Goal: Task Accomplishment & Management: Manage account settings

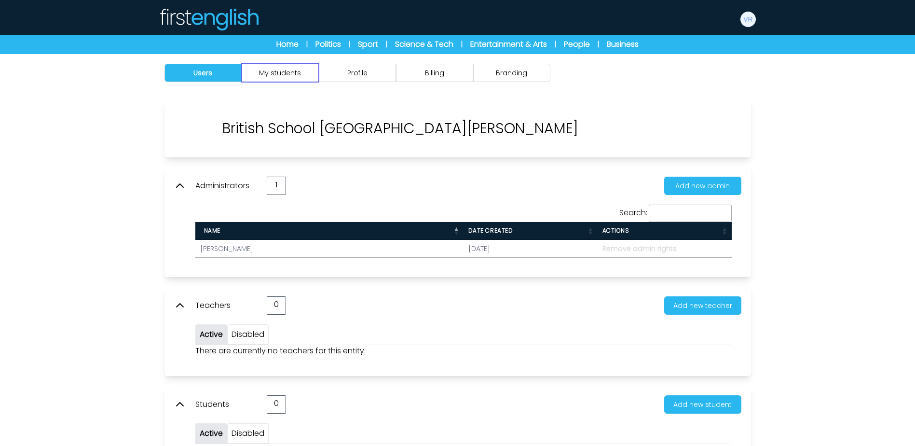
click at [314, 73] on button "My students" at bounding box center [280, 73] width 77 height 18
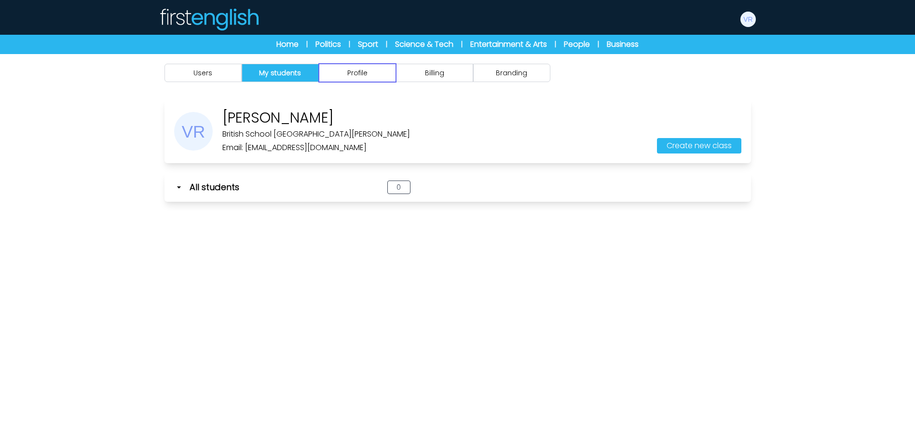
click at [358, 72] on button "Profile" at bounding box center [357, 73] width 77 height 18
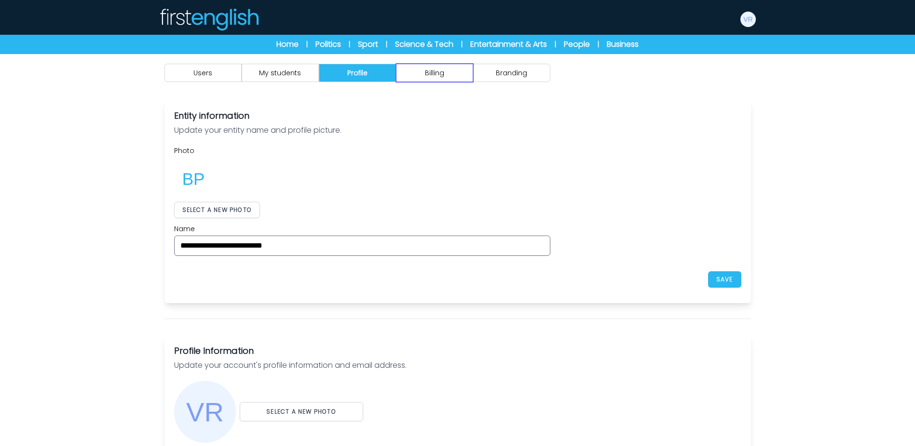
click at [434, 71] on button "Billing" at bounding box center [434, 73] width 77 height 18
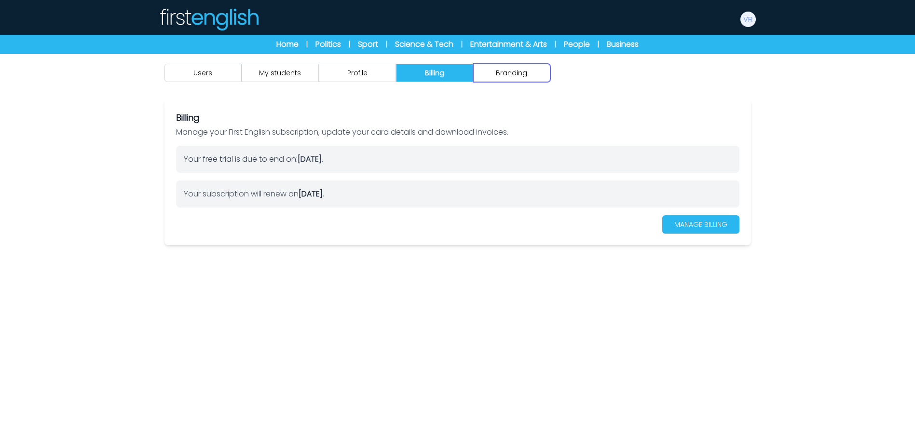
click at [514, 72] on button "Branding" at bounding box center [511, 73] width 77 height 18
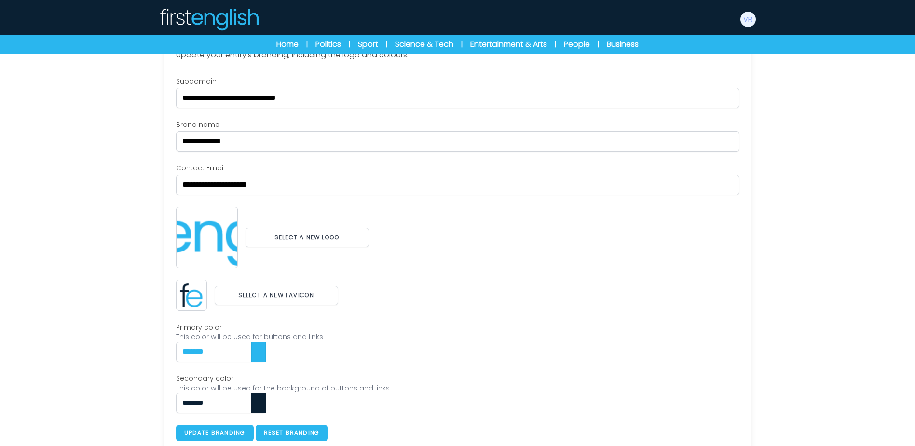
scroll to position [99, 0]
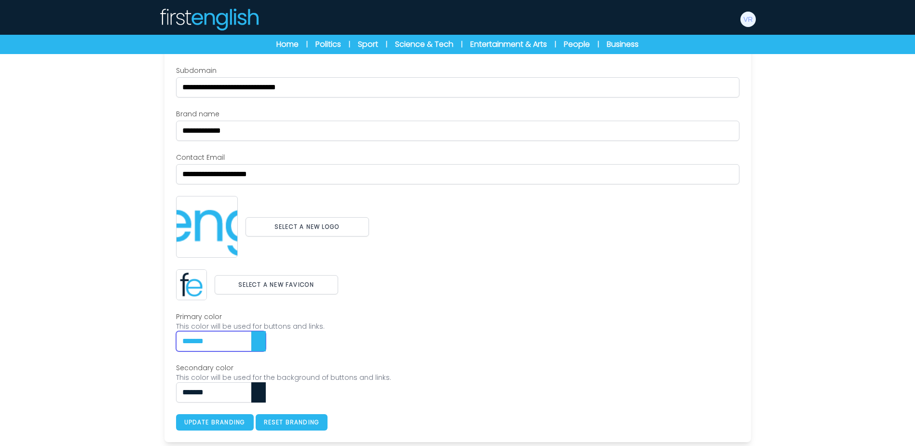
click at [124, 347] on div "Users My students Profile" at bounding box center [457, 200] width 915 height 491
paste input "text"
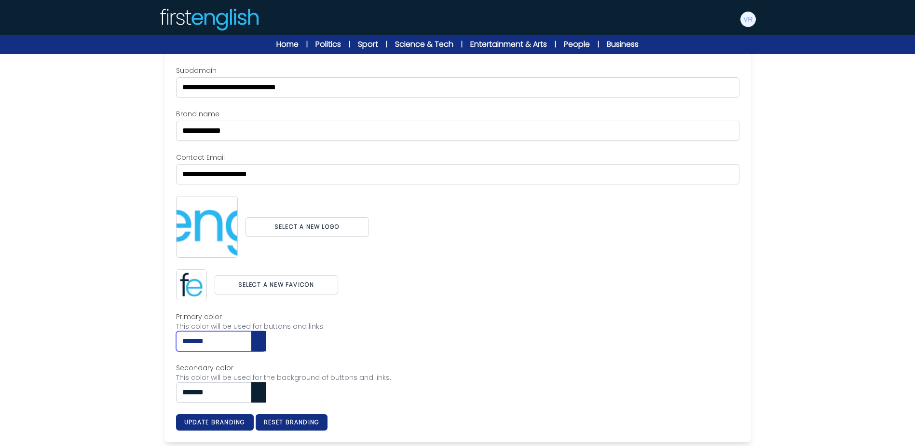
drag, startPoint x: 206, startPoint y: 342, endPoint x: 101, endPoint y: 328, distance: 106.1
click at [101, 328] on div "Users My students Profile" at bounding box center [457, 200] width 915 height 491
paste input "text"
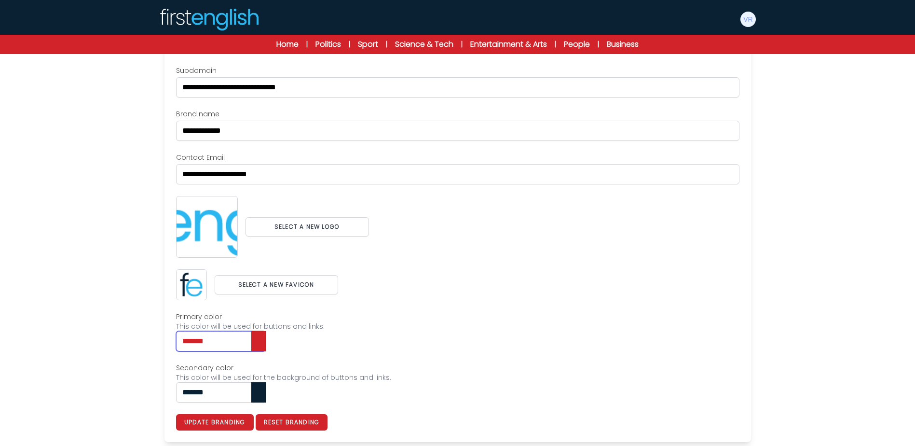
type input "*******"
drag, startPoint x: 164, startPoint y: 392, endPoint x: 125, endPoint y: 390, distance: 38.2
click at [125, 390] on div "Users My students Profile" at bounding box center [457, 200] width 915 height 491
paste input "text"
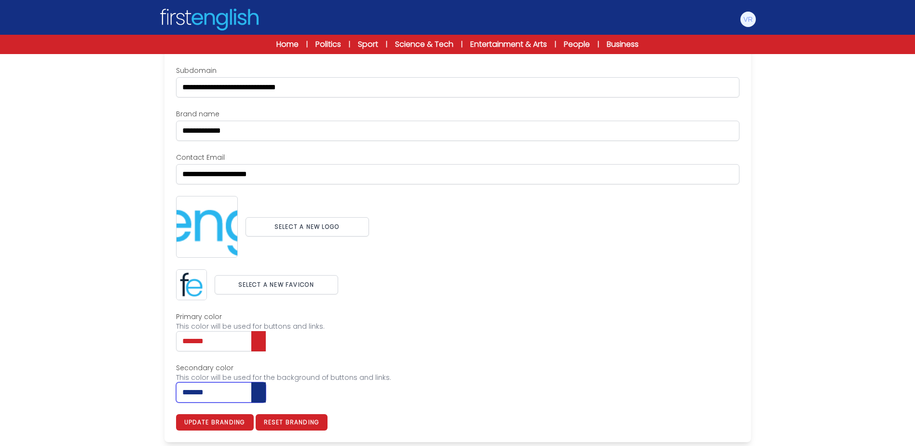
type input "*******"
drag, startPoint x: 573, startPoint y: 357, endPoint x: 394, endPoint y: 265, distance: 200.9
click at [573, 356] on div "**********" at bounding box center [457, 248] width 563 height 365
click at [349, 230] on button "Select a new logo" at bounding box center [308, 226] width 124 height 19
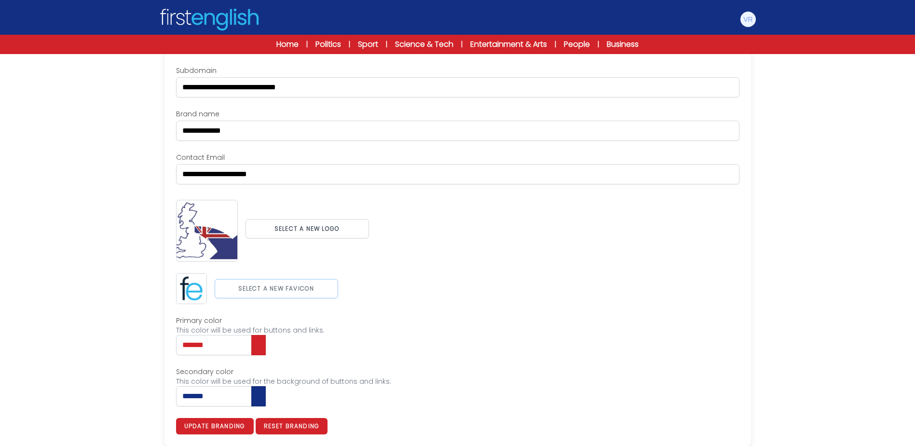
click at [292, 293] on button "Select a new favicon" at bounding box center [277, 288] width 124 height 19
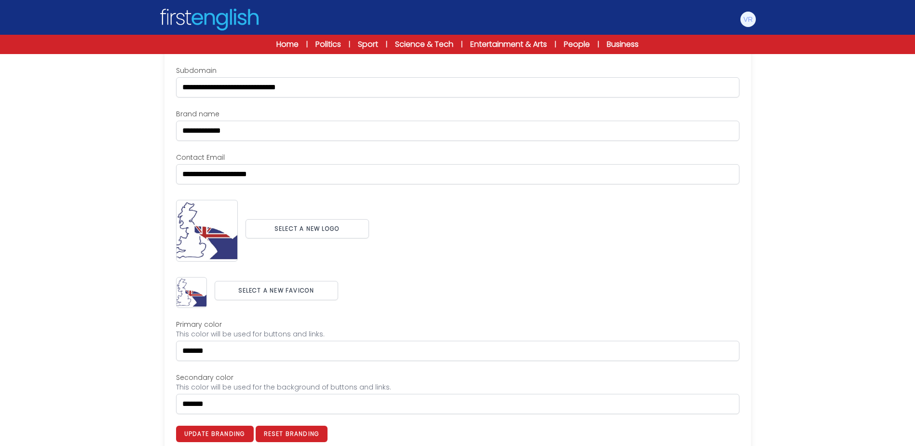
click at [706, 244] on div "Select a new logo" at bounding box center [457, 229] width 563 height 66
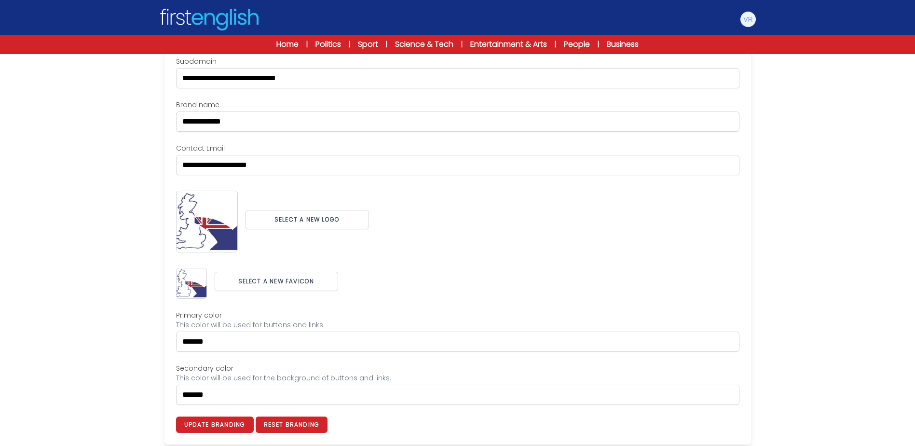
scroll to position [111, 0]
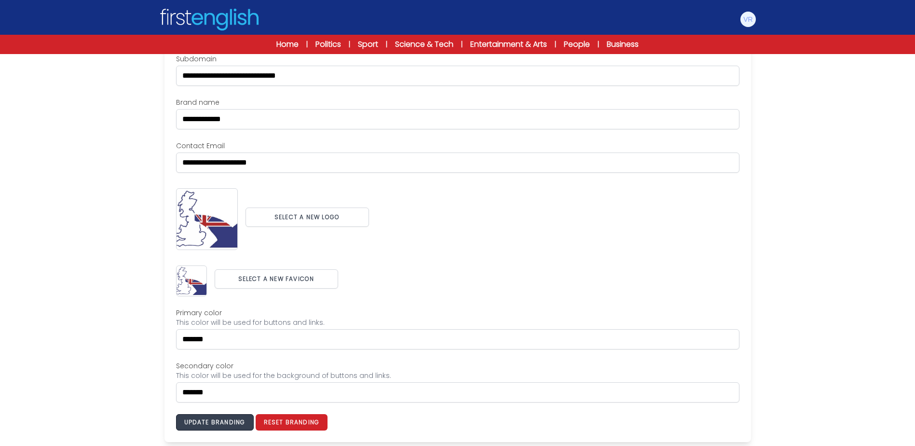
click at [246, 426] on button "Update branding" at bounding box center [215, 422] width 78 height 16
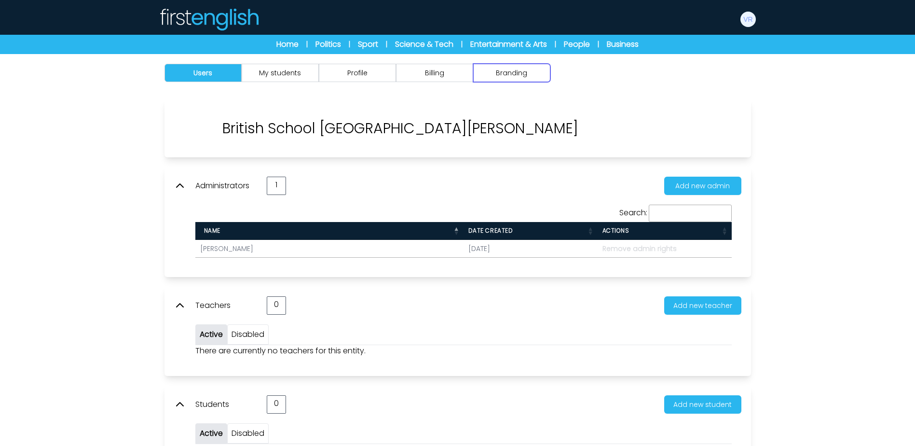
click at [492, 76] on button "Branding" at bounding box center [511, 73] width 77 height 18
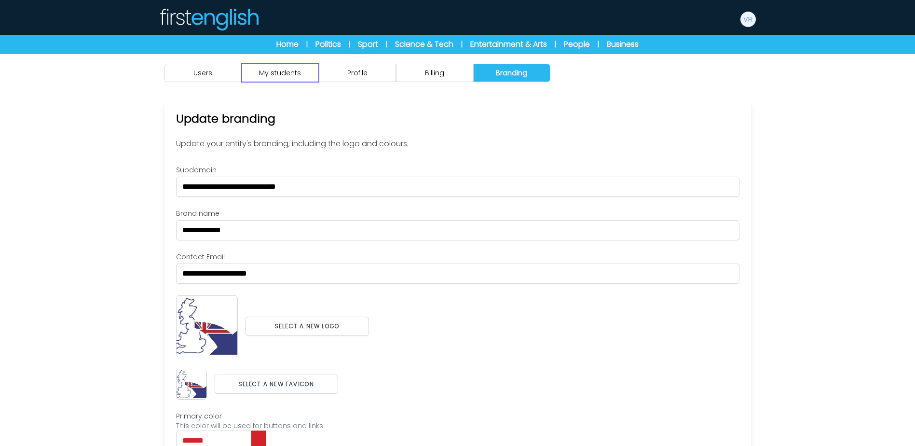
click at [263, 72] on button "My students" at bounding box center [280, 73] width 77 height 18
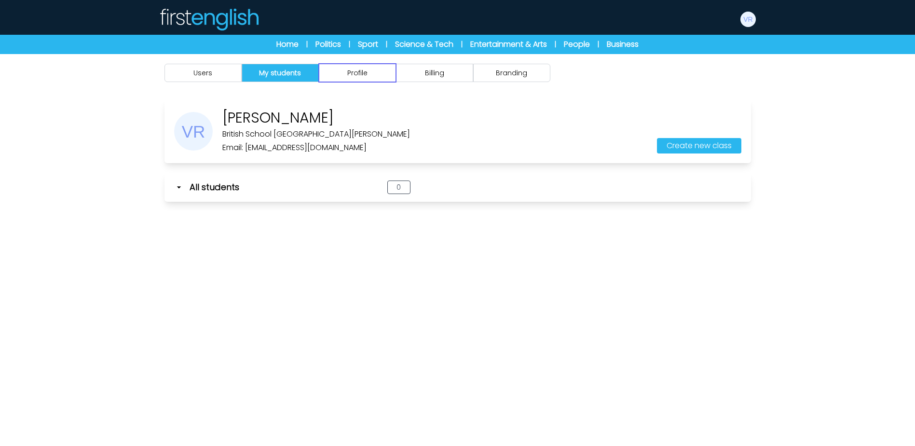
click at [379, 72] on button "Profile" at bounding box center [357, 73] width 77 height 18
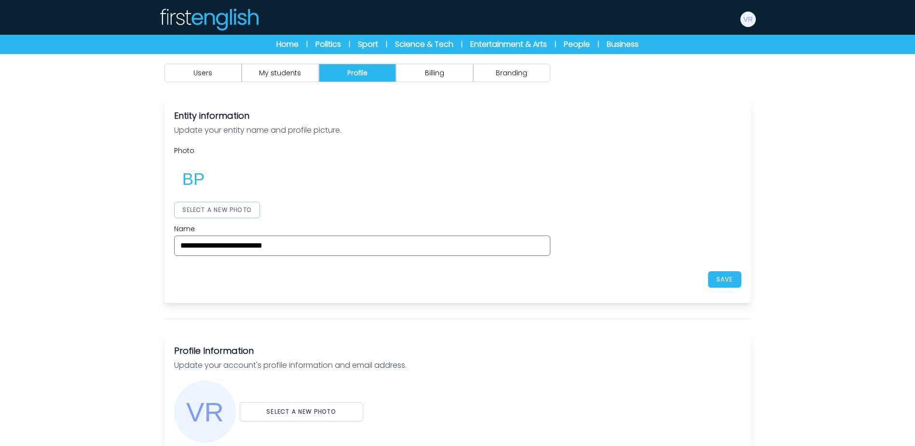
click at [231, 206] on button "SELECT A NEW PHOTO" at bounding box center [217, 210] width 86 height 16
click at [528, 192] on div at bounding box center [362, 178] width 376 height 39
click at [738, 279] on button "SAVE" at bounding box center [724, 279] width 33 height 16
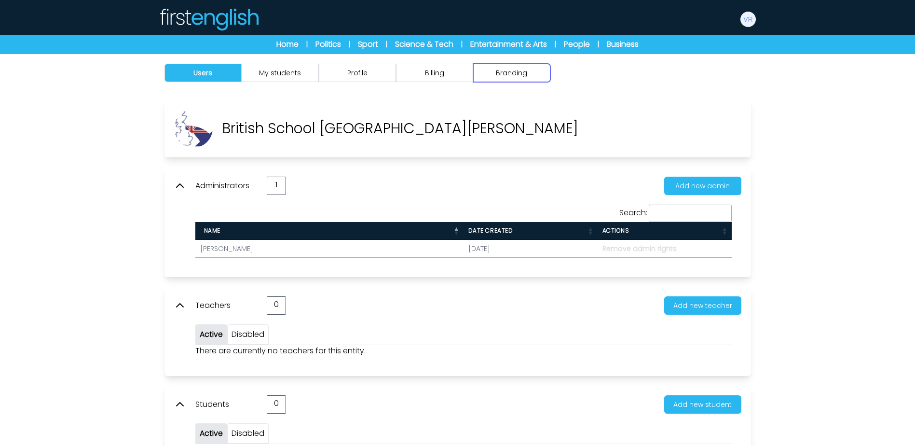
click at [504, 77] on button "Branding" at bounding box center [511, 73] width 77 height 18
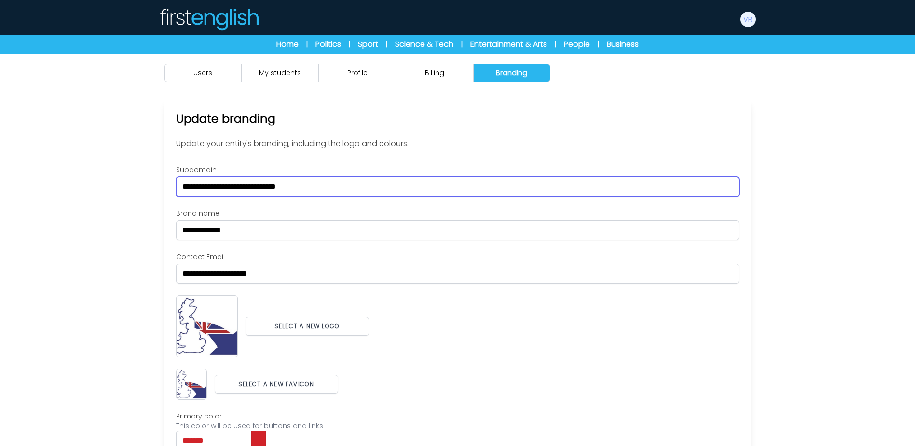
drag, startPoint x: 307, startPoint y: 189, endPoint x: 109, endPoint y: 187, distance: 198.3
click at [109, 187] on div "Users My students Profile" at bounding box center [457, 299] width 915 height 491
paste input "text"
type input "*********"
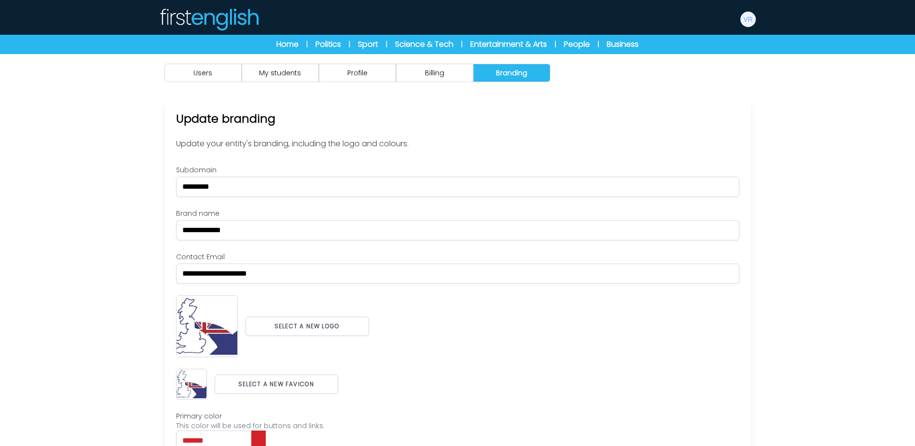
click at [109, 187] on div "Users My students Profile" at bounding box center [457, 299] width 915 height 491
click at [786, 232] on div "Users My students Profile" at bounding box center [457, 299] width 915 height 491
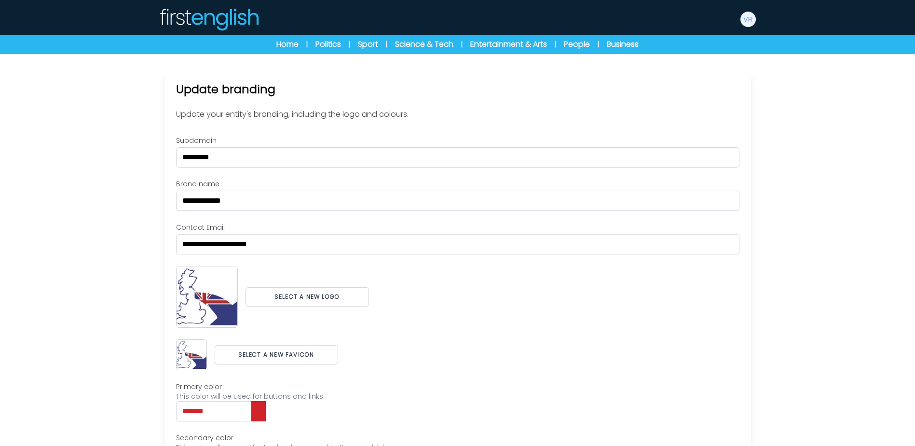
scroll to position [99, 0]
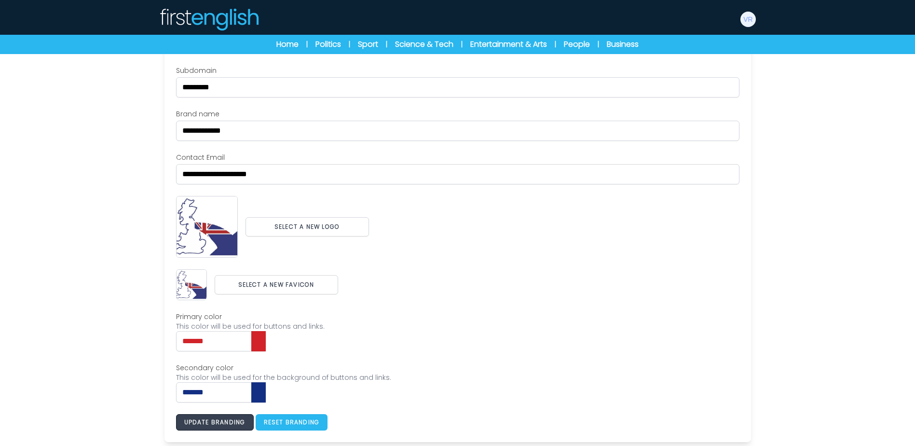
click at [232, 422] on button "Update branding" at bounding box center [215, 422] width 78 height 16
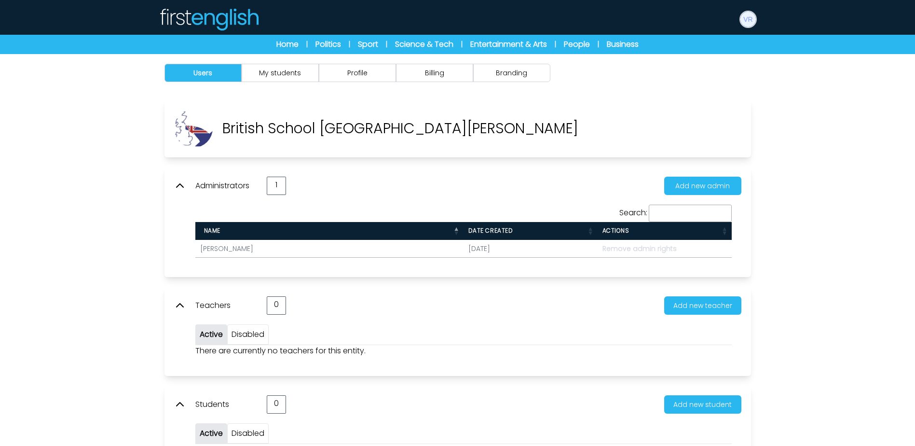
click at [751, 16] on img at bounding box center [748, 19] width 15 height 15
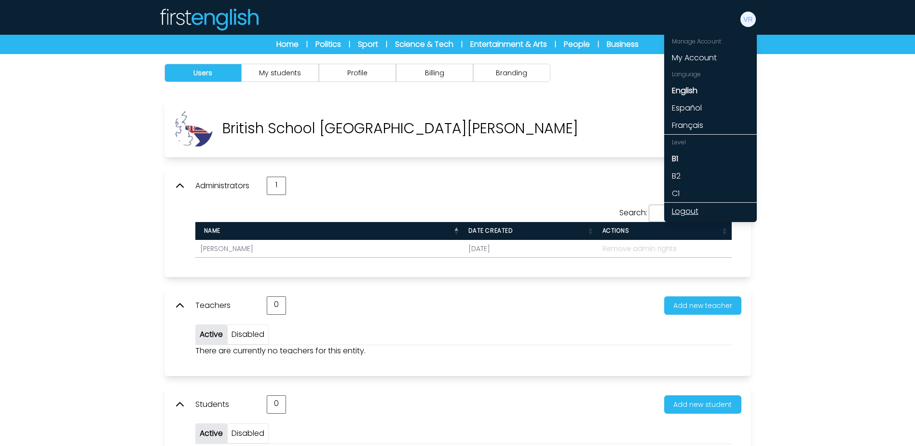
click at [691, 212] on link "Logout" at bounding box center [710, 211] width 93 height 17
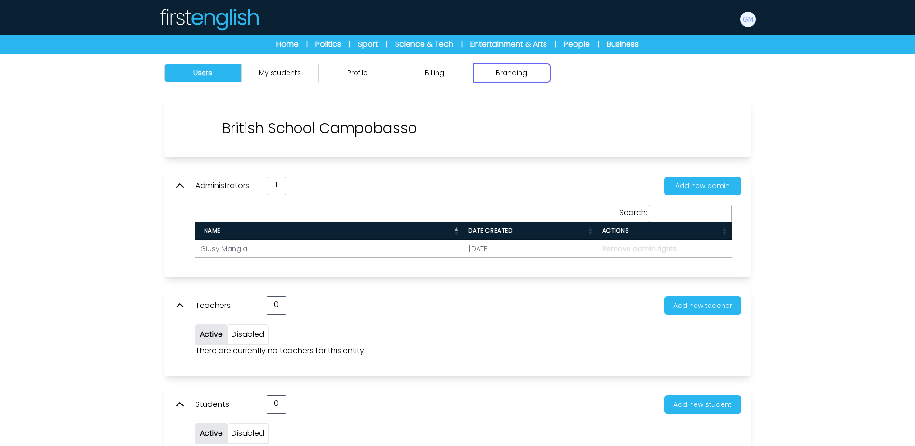
click at [512, 78] on button "Branding" at bounding box center [511, 73] width 77 height 18
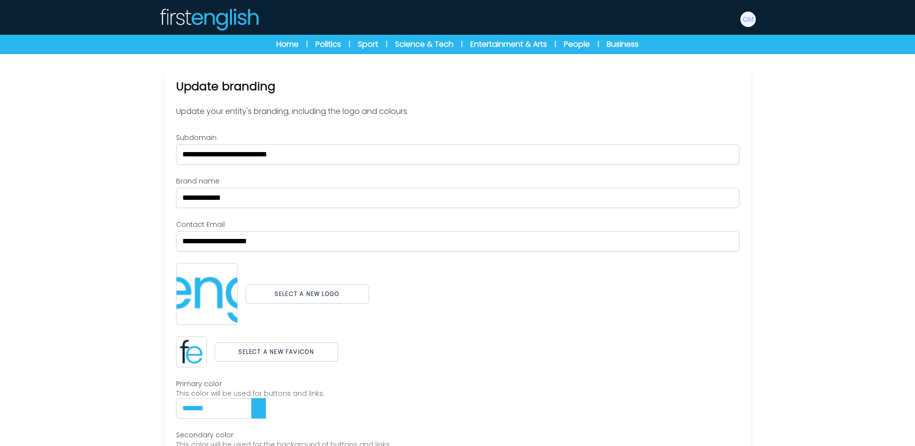
scroll to position [48, 0]
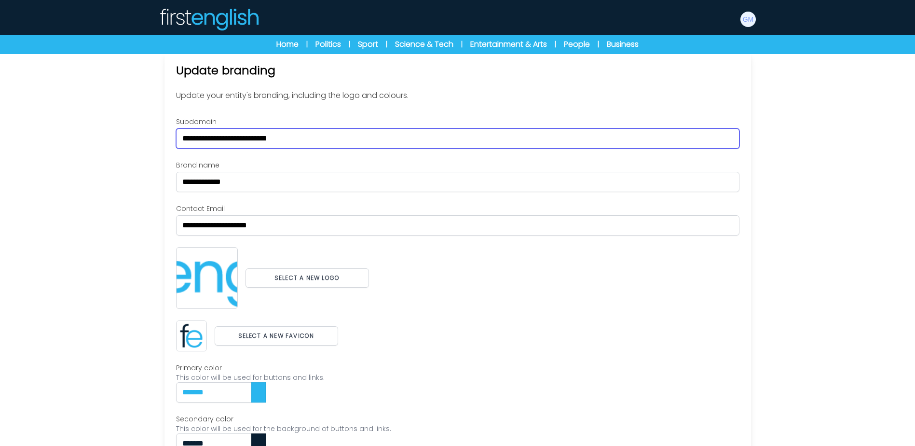
drag, startPoint x: 306, startPoint y: 139, endPoint x: 100, endPoint y: 139, distance: 206.0
click at [102, 139] on div "Users My students Profile" at bounding box center [457, 251] width 915 height 491
paste input "text"
type input "**********"
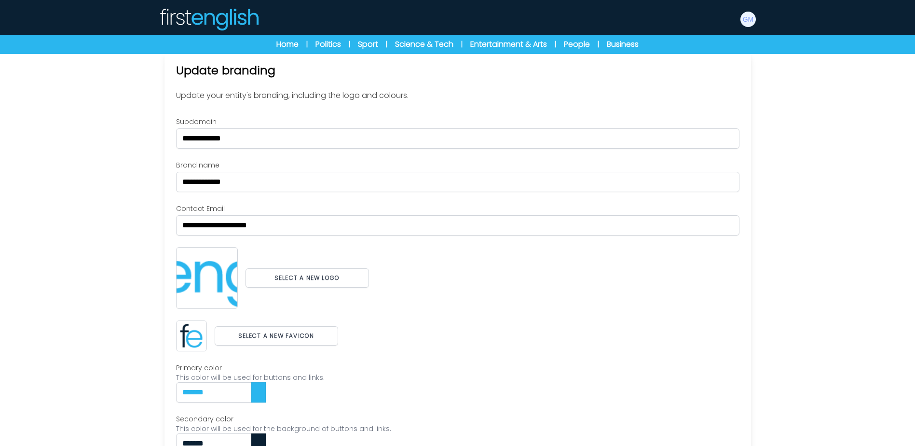
click at [92, 150] on div "Users My students Profile" at bounding box center [457, 251] width 915 height 491
click at [319, 278] on button "Select a new logo" at bounding box center [308, 277] width 124 height 19
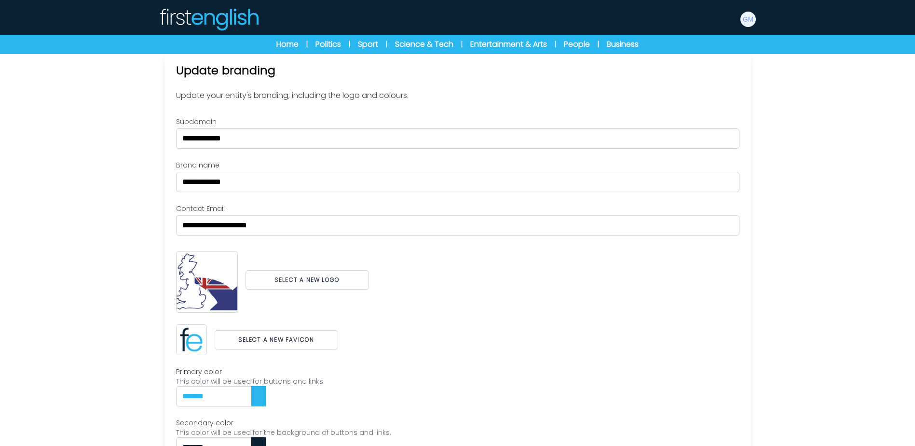
click at [450, 291] on div "Select a new logo" at bounding box center [457, 280] width 563 height 66
click at [329, 336] on button "Select a new favicon" at bounding box center [277, 339] width 124 height 19
click at [501, 291] on div "Select a new logo" at bounding box center [457, 280] width 563 height 66
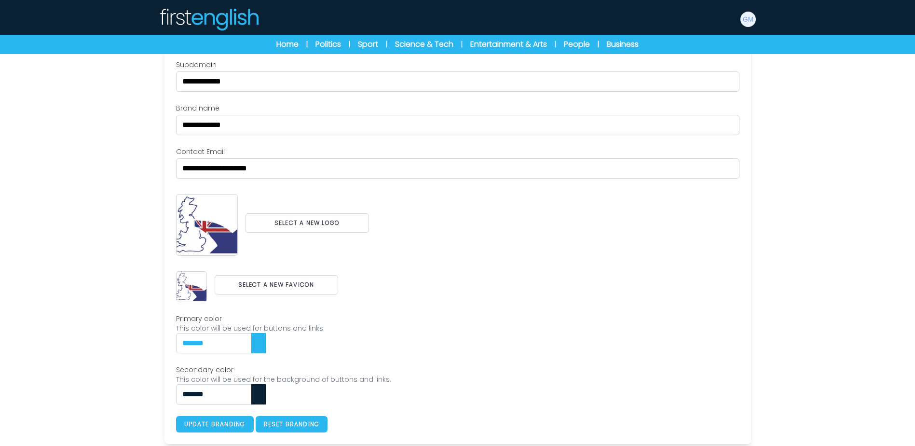
scroll to position [107, 0]
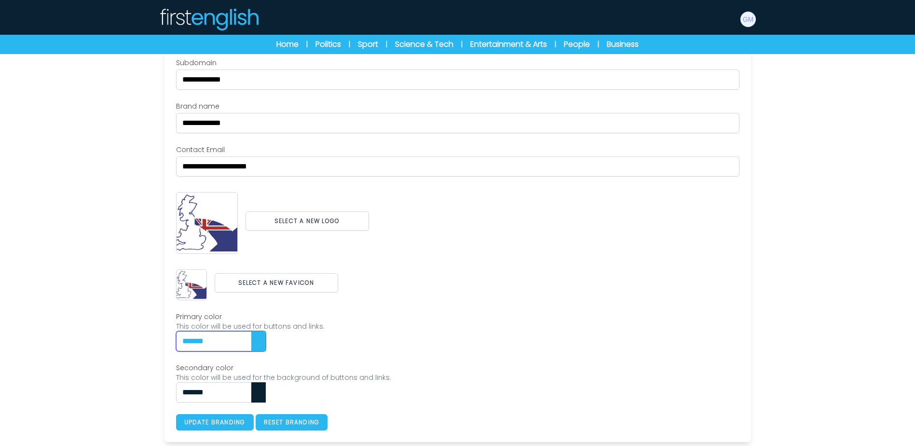
drag, startPoint x: 247, startPoint y: 344, endPoint x: 137, endPoint y: 340, distance: 109.1
click at [137, 340] on div "Users My students Profile" at bounding box center [457, 196] width 915 height 499
paste input "text"
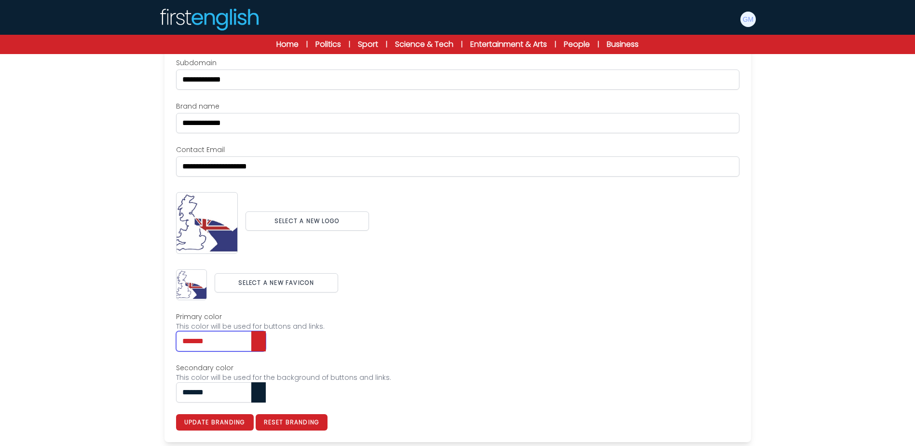
type input "*******"
drag, startPoint x: 235, startPoint y: 394, endPoint x: 114, endPoint y: 384, distance: 121.5
click at [114, 384] on div "Users My students Profile" at bounding box center [457, 196] width 915 height 499
paste input "text"
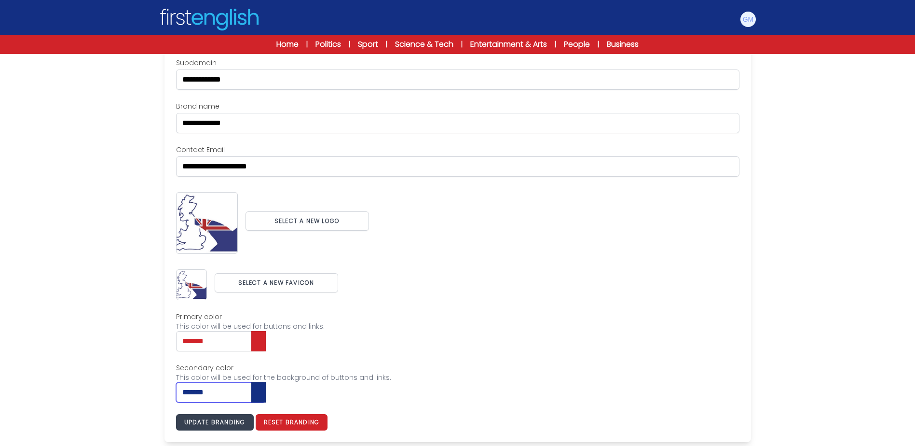
type input "*******"
click at [250, 418] on button "Update branding" at bounding box center [215, 422] width 78 height 16
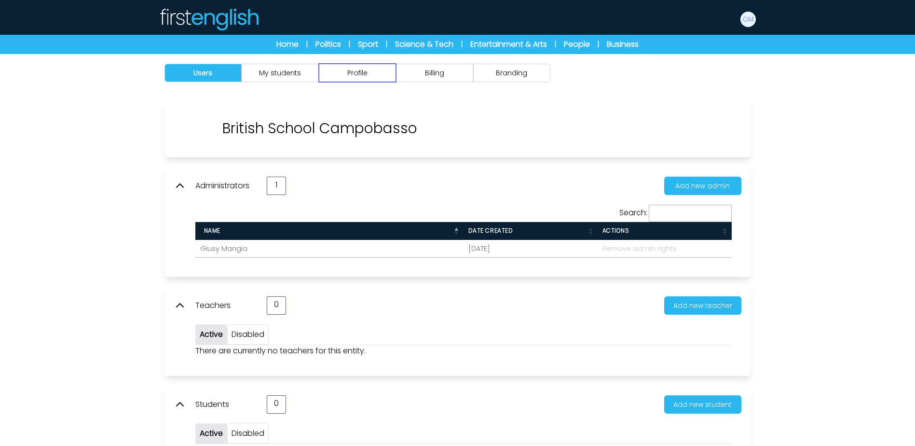
click at [377, 76] on button "Profile" at bounding box center [357, 73] width 77 height 18
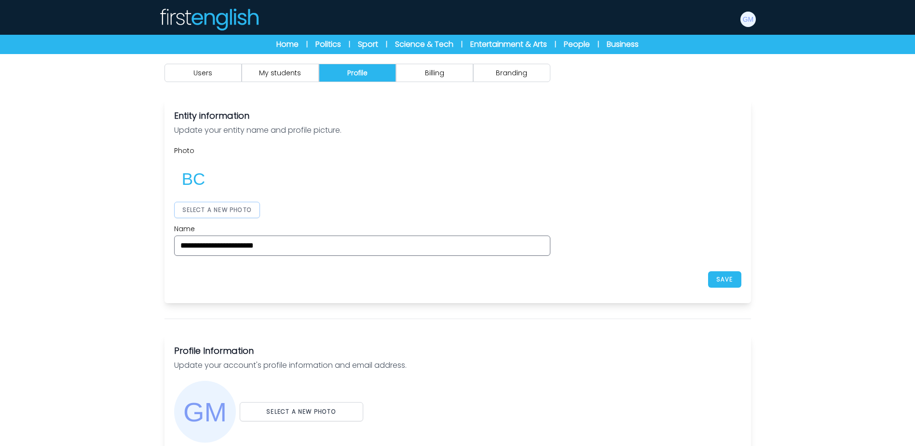
click at [209, 208] on button "SELECT A NEW PHOTO" at bounding box center [217, 210] width 86 height 16
click at [573, 198] on div "**********" at bounding box center [457, 201] width 567 height 110
click at [734, 275] on button "SAVE" at bounding box center [724, 279] width 33 height 16
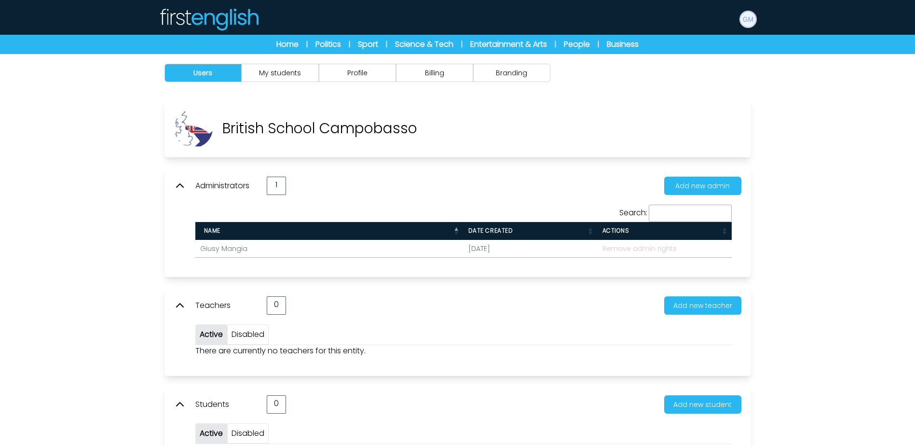
click at [748, 23] on img at bounding box center [748, 19] width 15 height 15
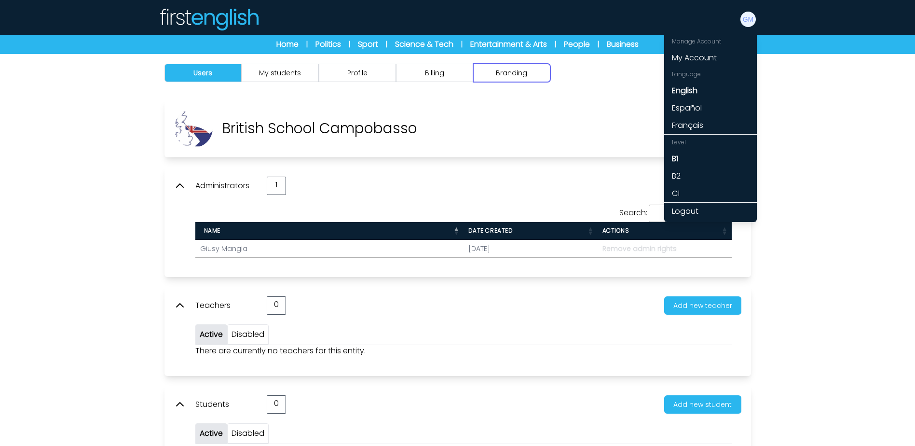
click at [521, 71] on button "Branding" at bounding box center [511, 73] width 77 height 18
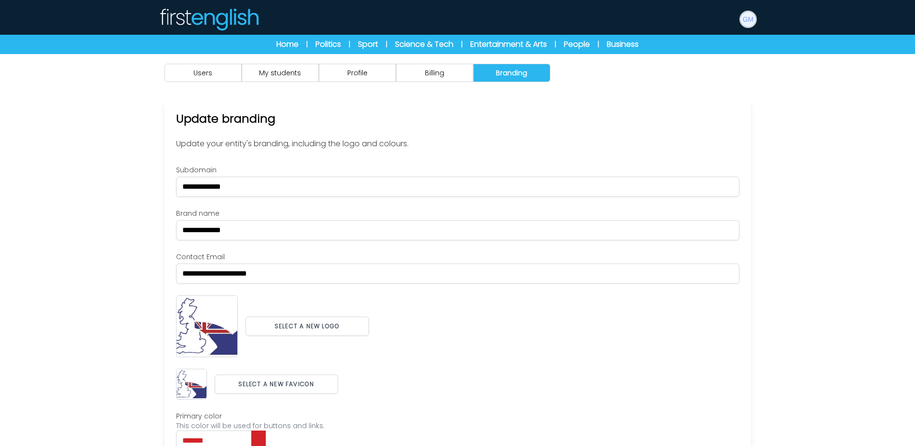
click at [747, 25] on img at bounding box center [748, 19] width 15 height 15
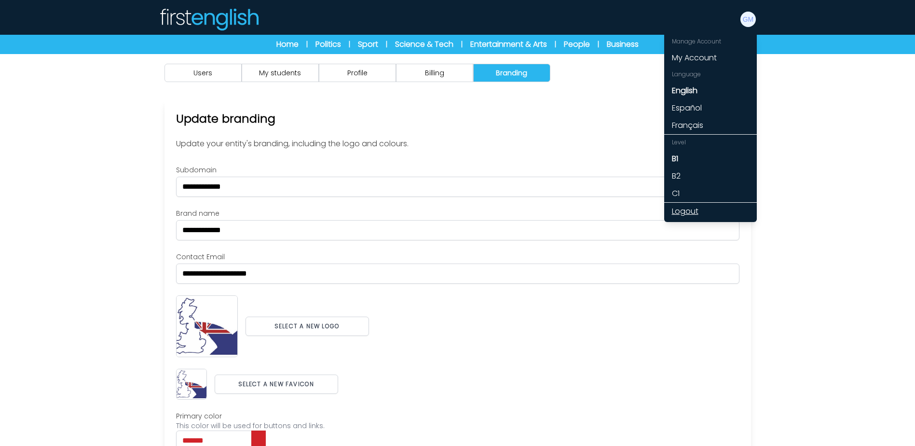
click at [697, 206] on link "Logout" at bounding box center [710, 211] width 93 height 17
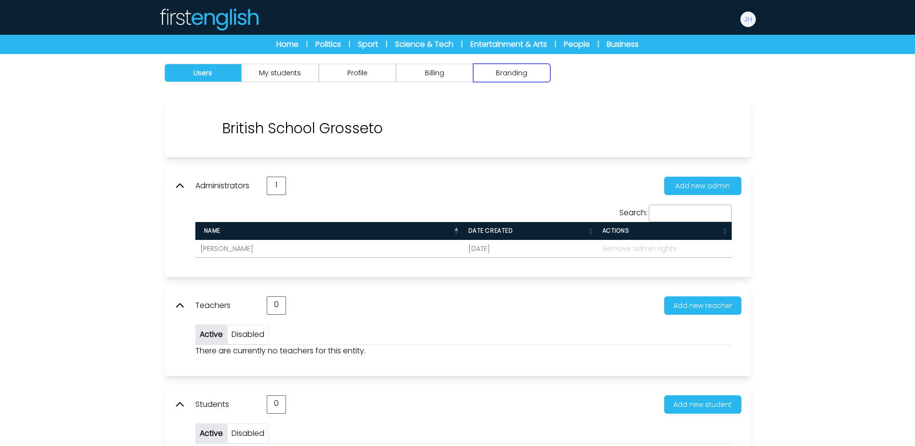
click at [437, 65] on button "Branding" at bounding box center [511, 73] width 77 height 18
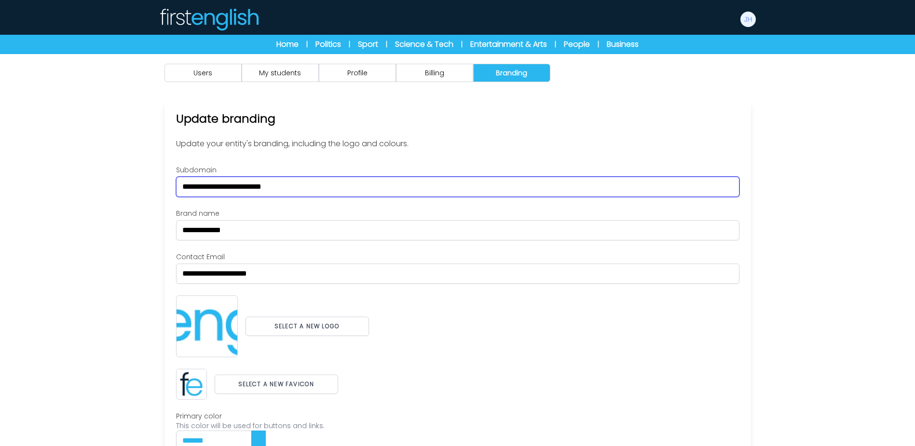
drag, startPoint x: 155, startPoint y: 188, endPoint x: 109, endPoint y: 188, distance: 46.3
click at [109, 188] on div "Users My students Profile" at bounding box center [457, 299] width 915 height 491
paste input "text"
type input "**********"
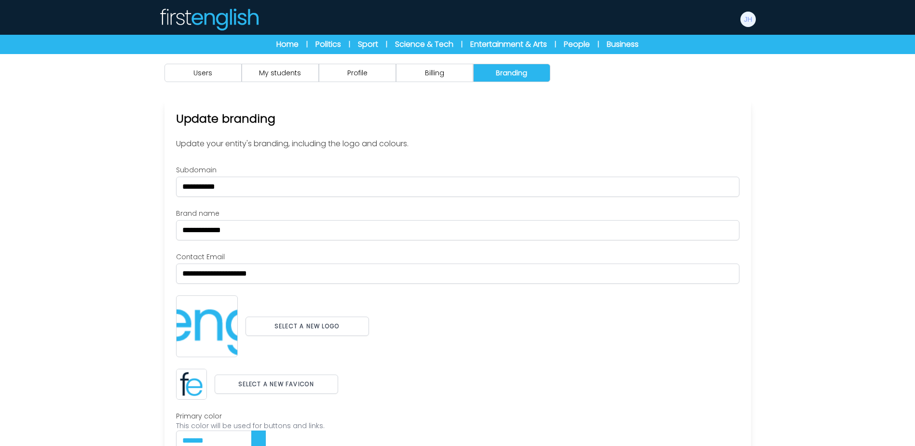
click at [109, 188] on div "Users My students Profile" at bounding box center [457, 299] width 915 height 491
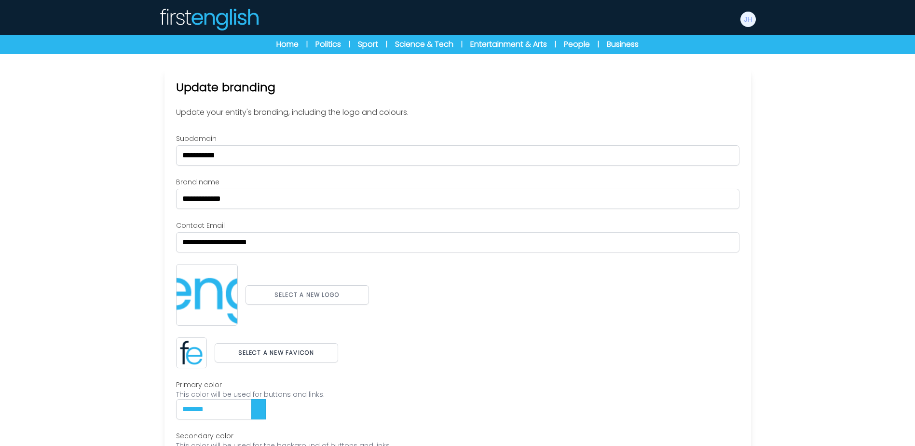
scroll to position [48, 0]
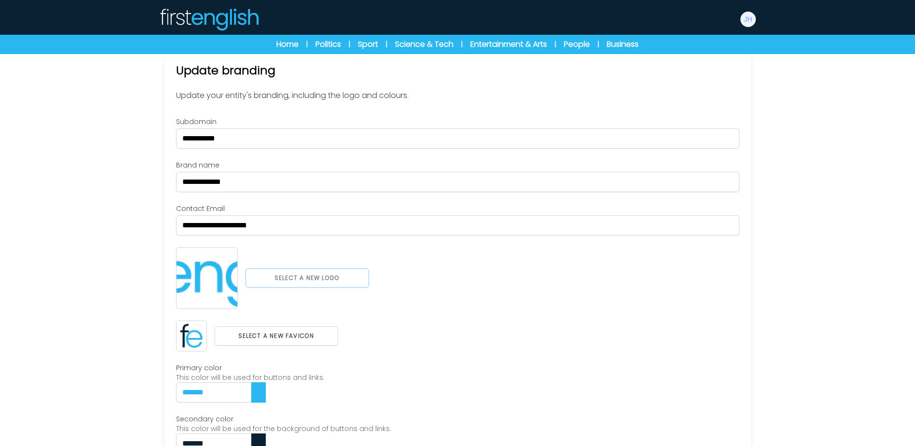
click at [359, 272] on button "Select a new logo" at bounding box center [308, 277] width 124 height 19
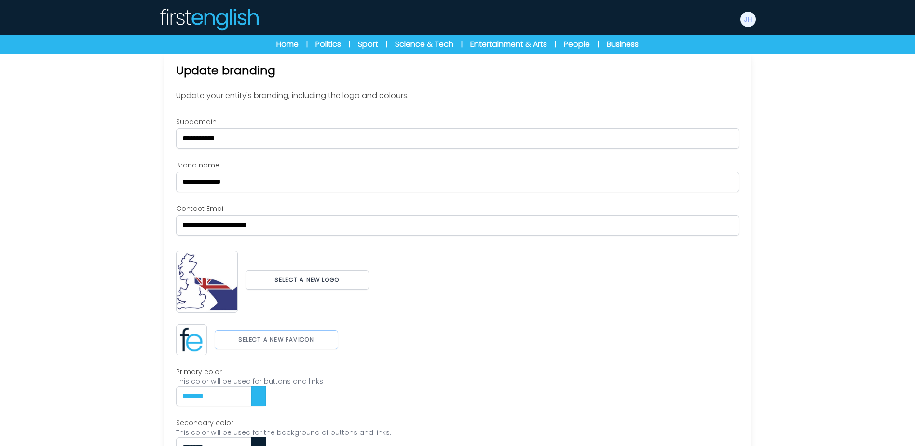
click at [314, 308] on button "Select a new favicon" at bounding box center [277, 339] width 124 height 19
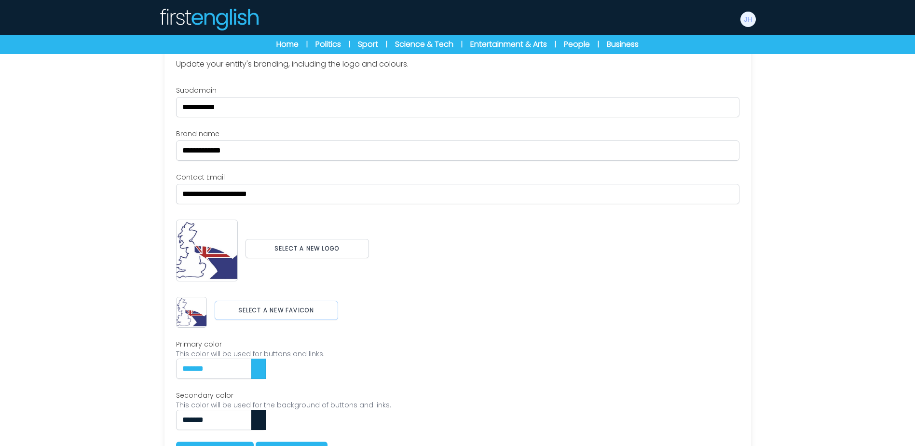
scroll to position [96, 0]
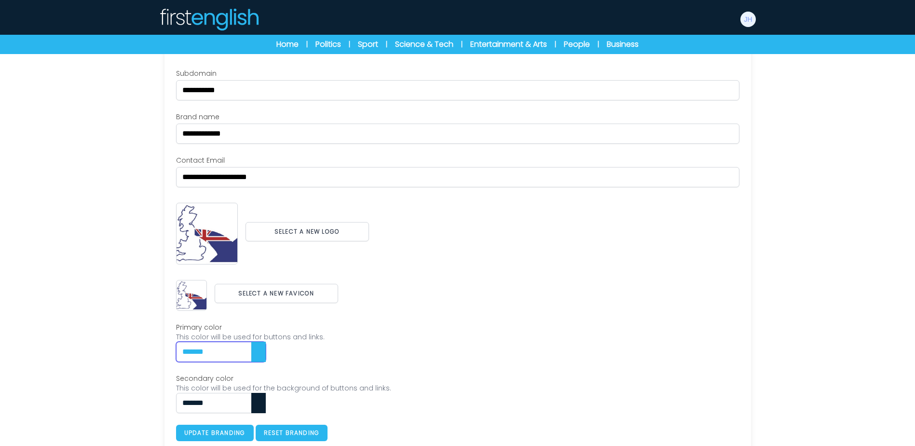
drag, startPoint x: 231, startPoint y: 357, endPoint x: 146, endPoint y: 354, distance: 85.0
click at [146, 308] on div "Users My students Profile" at bounding box center [457, 207] width 915 height 499
paste input "text"
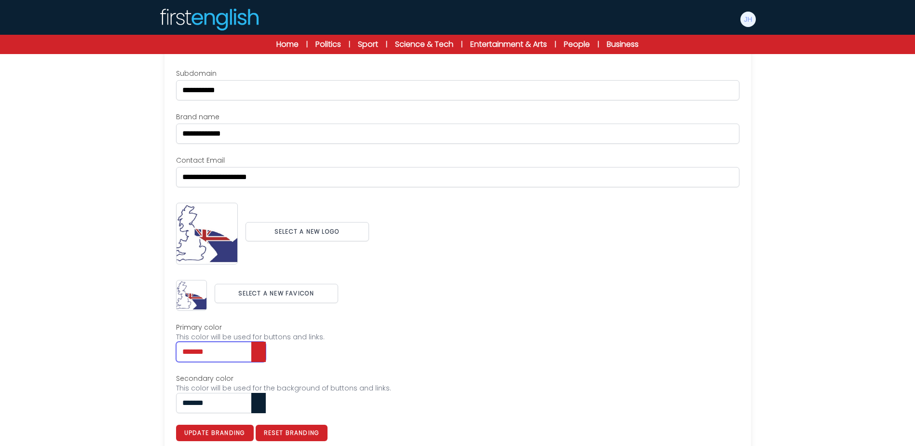
type input "*******"
drag, startPoint x: 138, startPoint y: 402, endPoint x: 125, endPoint y: 402, distance: 12.6
click at [125, 308] on div "Users My students Profile" at bounding box center [457, 207] width 915 height 499
paste input "text"
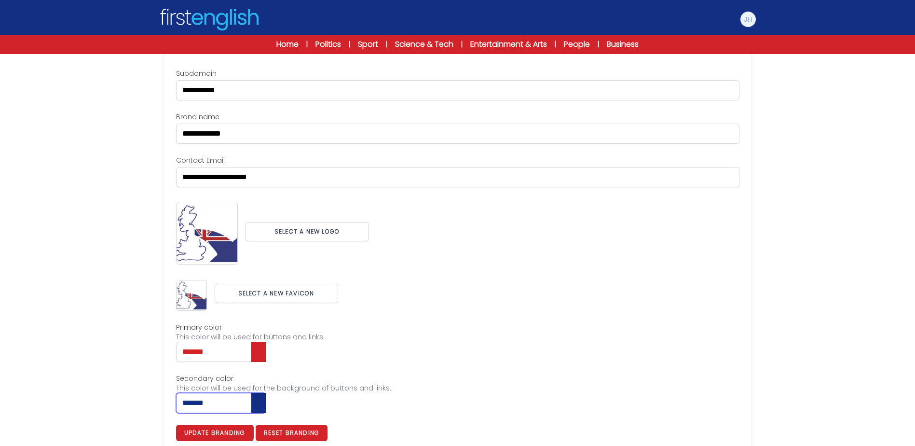
type input "*******"
click at [437, 308] on div "**********" at bounding box center [457, 255] width 563 height 372
click at [223, 308] on button "Update branding" at bounding box center [215, 433] width 78 height 16
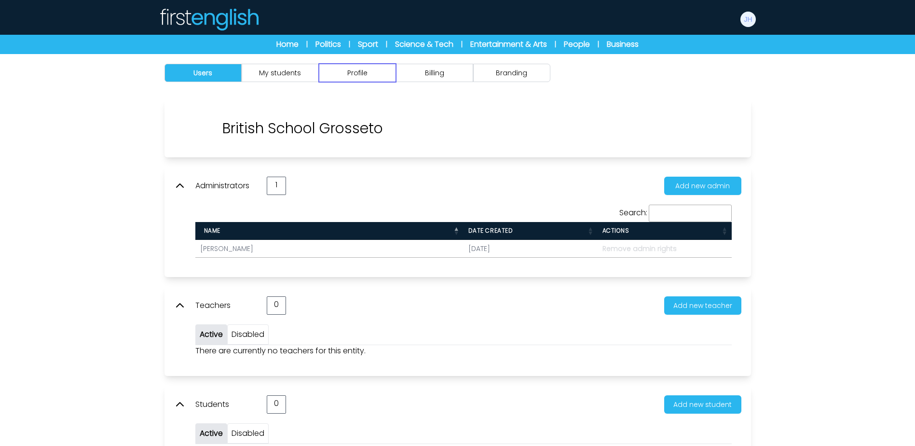
click at [383, 71] on button "Profile" at bounding box center [357, 73] width 77 height 18
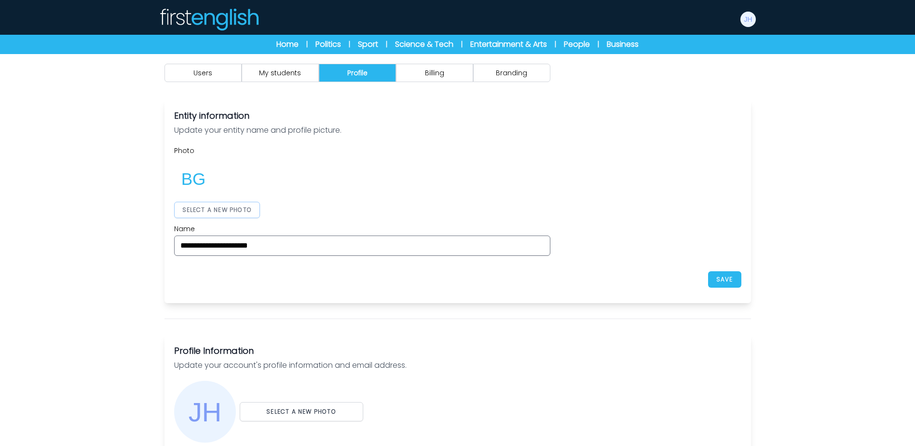
click at [230, 205] on button "SELECT A NEW PHOTO" at bounding box center [217, 210] width 86 height 16
click at [516, 197] on div at bounding box center [362, 178] width 376 height 39
drag, startPoint x: 583, startPoint y: 181, endPoint x: 589, endPoint y: 181, distance: 5.3
click at [587, 181] on div "**********" at bounding box center [457, 201] width 567 height 110
click at [716, 276] on button "SAVE" at bounding box center [724, 279] width 33 height 16
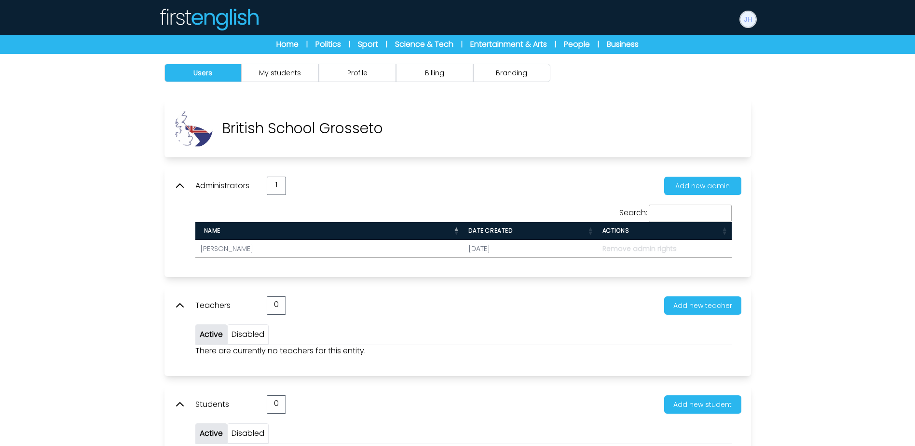
click at [756, 21] on button at bounding box center [748, 19] width 17 height 17
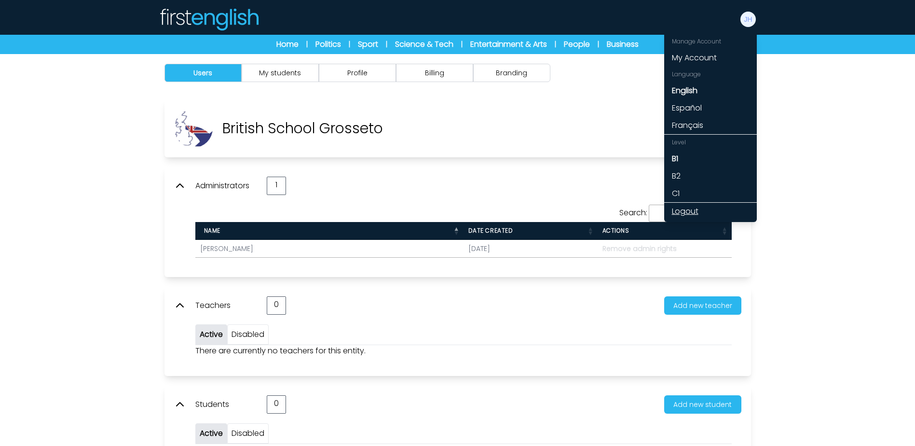
click at [697, 208] on link "Logout" at bounding box center [710, 211] width 93 height 17
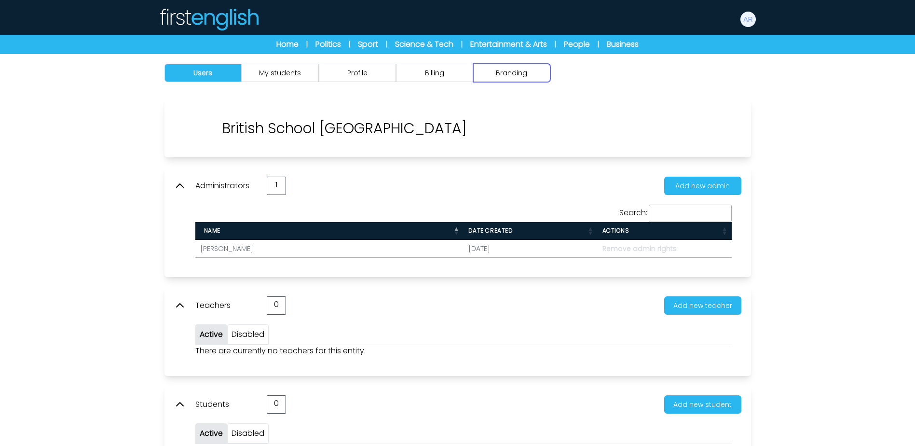
click at [516, 70] on button "Branding" at bounding box center [511, 73] width 77 height 18
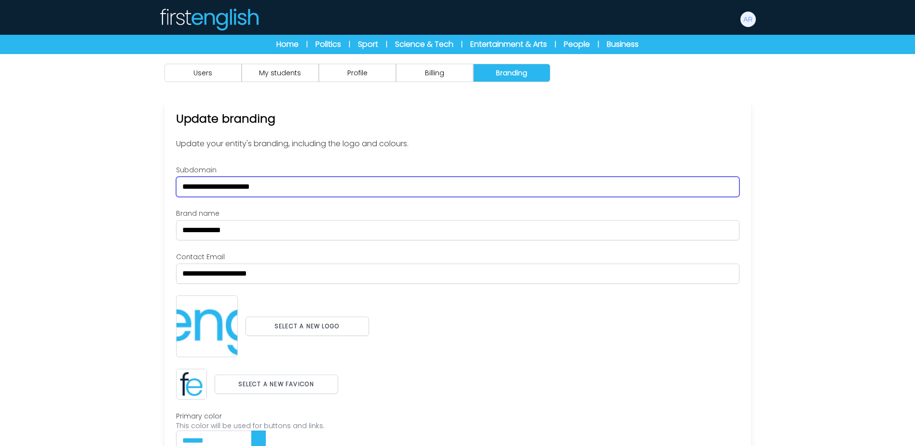
drag, startPoint x: 294, startPoint y: 188, endPoint x: 98, endPoint y: 186, distance: 196.4
click at [98, 186] on div "Users My students Profile" at bounding box center [457, 299] width 915 height 491
paste input "text"
type input "*******"
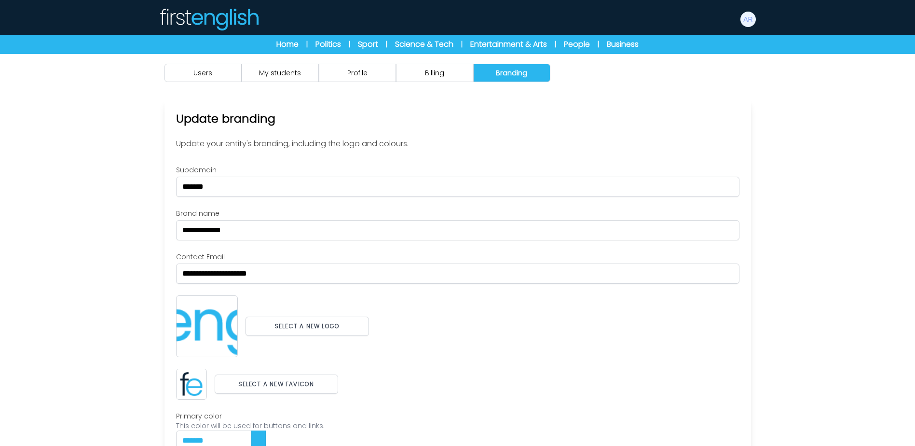
drag, startPoint x: 98, startPoint y: 186, endPoint x: 166, endPoint y: 234, distance: 83.1
click at [99, 186] on div "Users My students Profile" at bounding box center [457, 299] width 915 height 491
click at [293, 322] on button "Select a new logo" at bounding box center [308, 325] width 124 height 19
click at [366, 368] on div "**********" at bounding box center [457, 349] width 563 height 369
click at [307, 385] on button "Select a new favicon" at bounding box center [277, 387] width 124 height 19
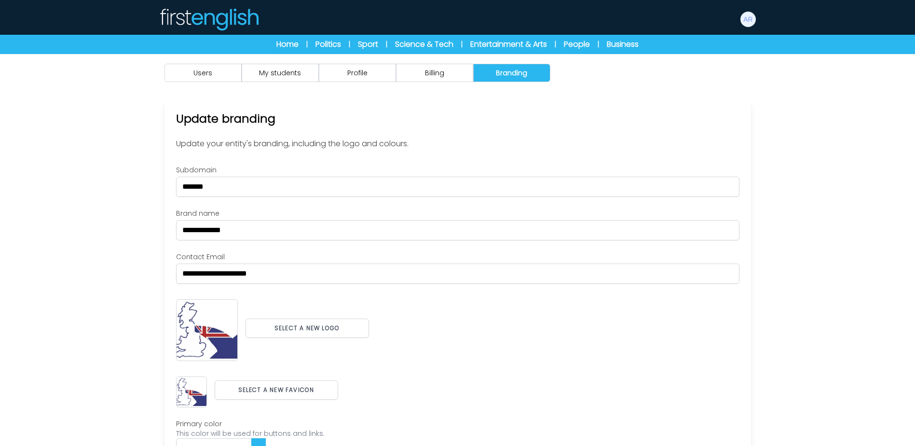
click at [508, 328] on div "Select a new logo" at bounding box center [457, 328] width 563 height 66
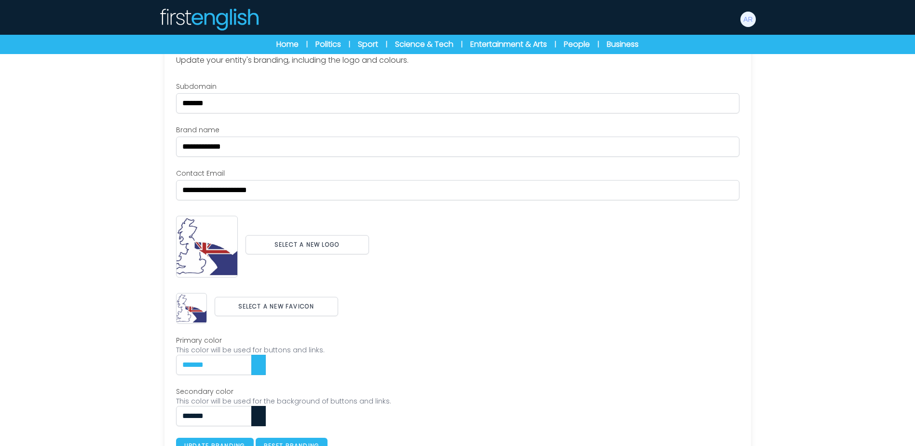
scroll to position [107, 0]
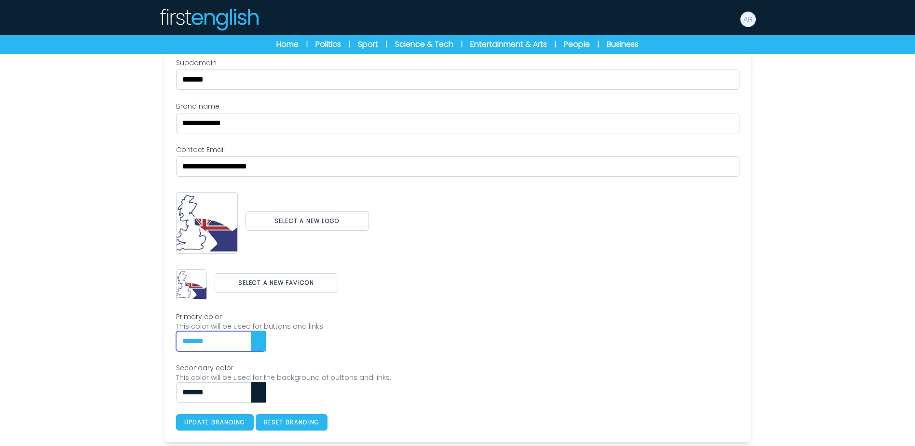
drag, startPoint x: 231, startPoint y: 347, endPoint x: 121, endPoint y: 341, distance: 110.2
click at [121, 341] on div "Users My students Profile" at bounding box center [457, 196] width 915 height 499
paste input "text"
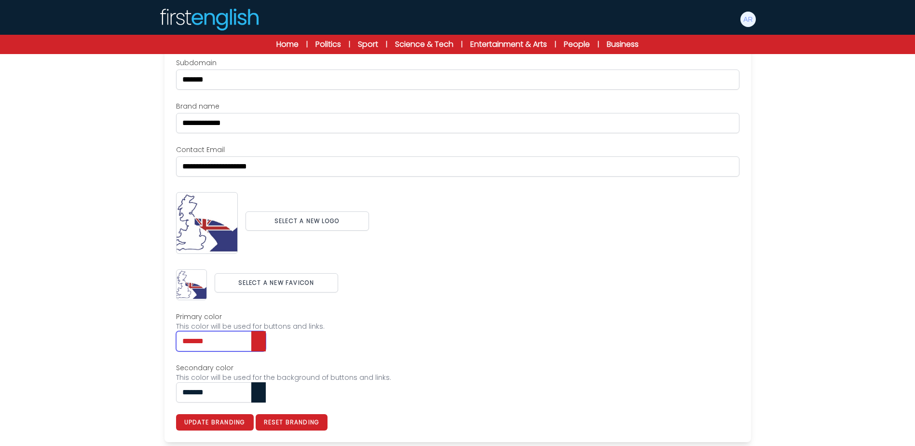
type input "*******"
drag, startPoint x: 231, startPoint y: 391, endPoint x: 69, endPoint y: 386, distance: 162.7
click at [69, 386] on div "Users My students Profile" at bounding box center [457, 196] width 915 height 499
paste input "text"
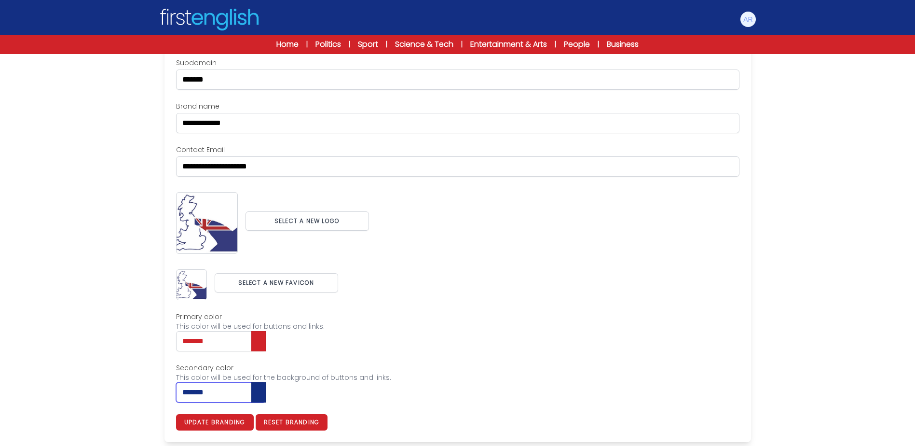
type input "*******"
click at [69, 386] on div "Users My students Profile" at bounding box center [457, 196] width 915 height 499
click at [234, 424] on button "Update branding" at bounding box center [215, 422] width 78 height 16
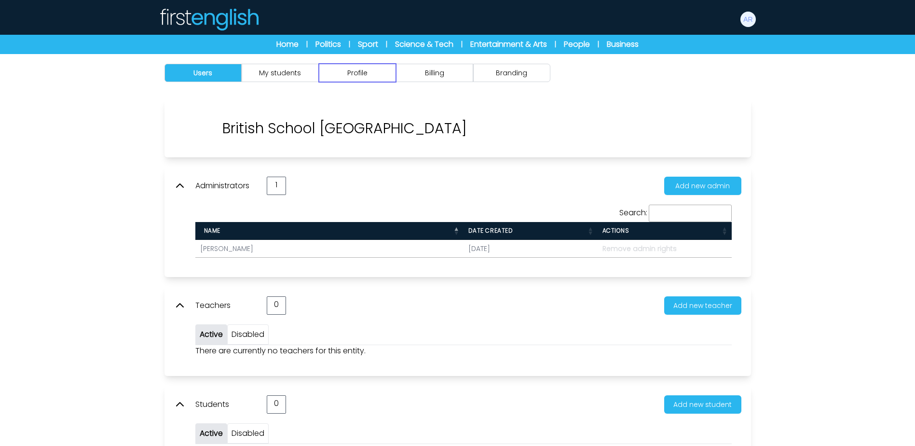
click at [382, 79] on button "Profile" at bounding box center [357, 73] width 77 height 18
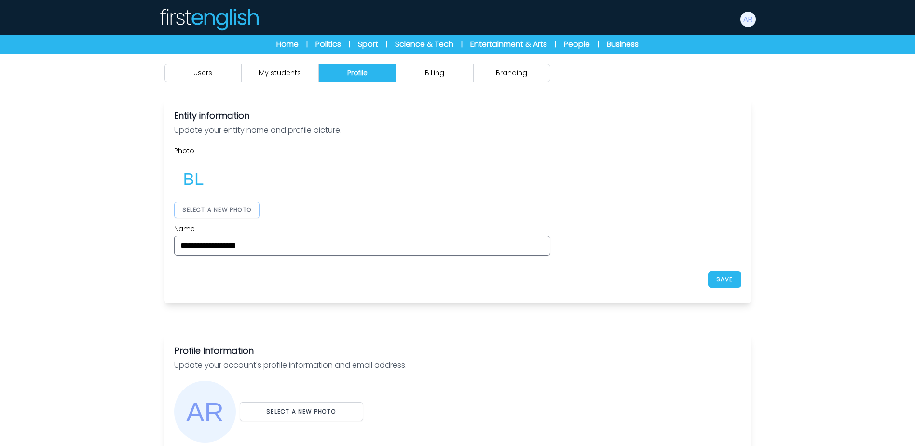
click at [218, 208] on button "SELECT A NEW PHOTO" at bounding box center [217, 210] width 86 height 16
click at [519, 192] on div at bounding box center [362, 178] width 376 height 39
click at [736, 279] on button "SAVE" at bounding box center [724, 279] width 33 height 16
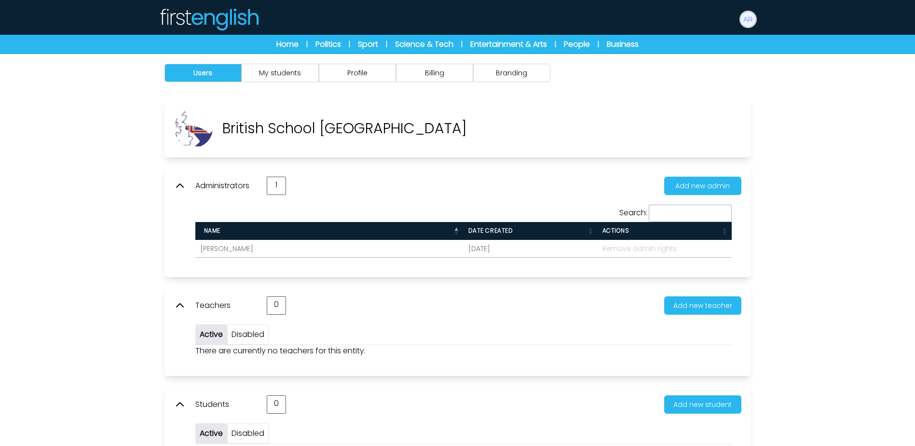
click at [748, 25] on img at bounding box center [748, 19] width 15 height 15
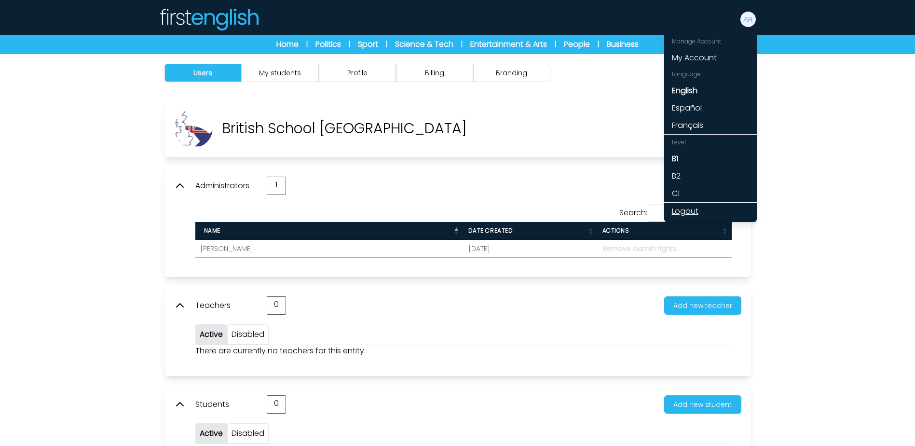
click at [683, 211] on link "Logout" at bounding box center [710, 211] width 93 height 17
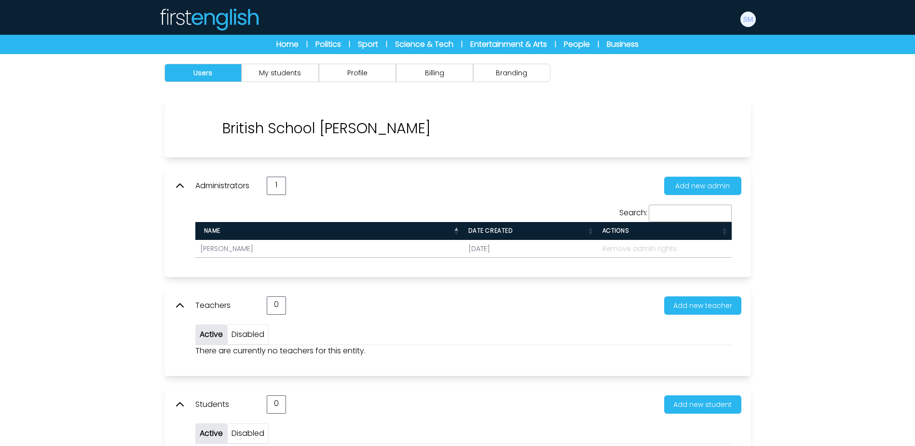
click at [832, 227] on div "Users My students Profile" at bounding box center [457, 277] width 915 height 446
click at [521, 63] on div "Users My students Profile Billing" at bounding box center [458, 73] width 618 height 38
click at [503, 74] on button "Branding" at bounding box center [511, 73] width 77 height 18
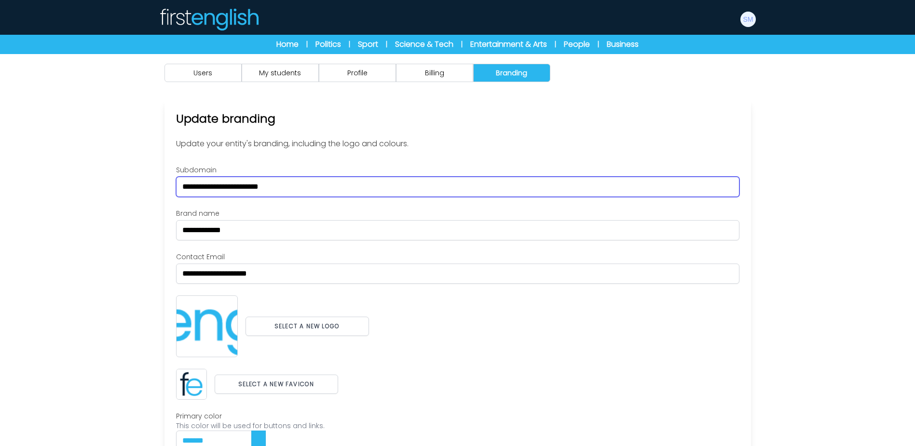
drag, startPoint x: 316, startPoint y: 187, endPoint x: 72, endPoint y: 180, distance: 243.7
click at [72, 180] on div "Users My students Profile" at bounding box center [457, 299] width 915 height 491
paste input "text"
type input "**********"
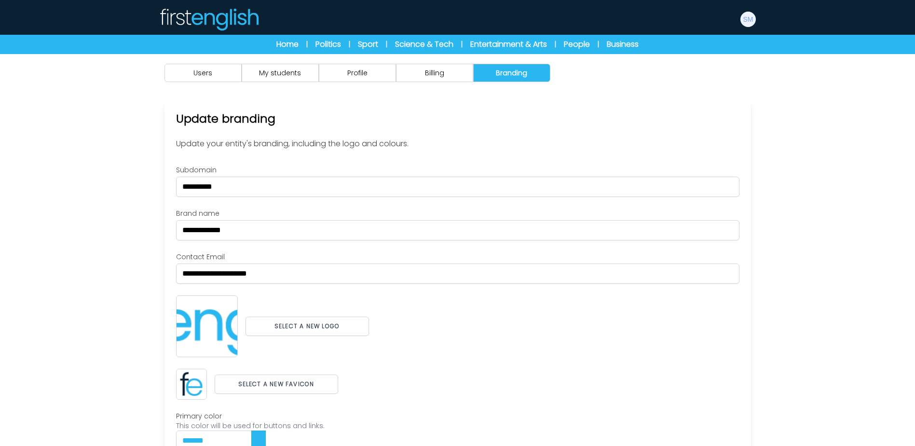
click at [71, 180] on div "Users My students Profile" at bounding box center [457, 299] width 915 height 491
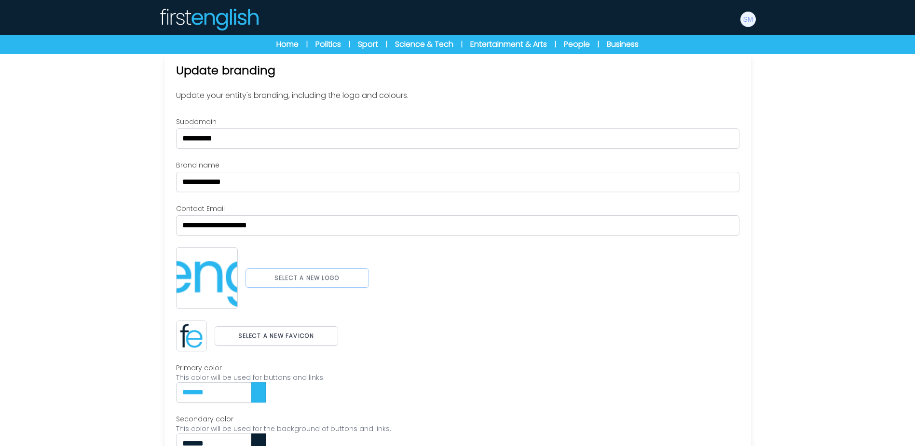
click at [265, 271] on button "Select a new logo" at bounding box center [308, 277] width 124 height 19
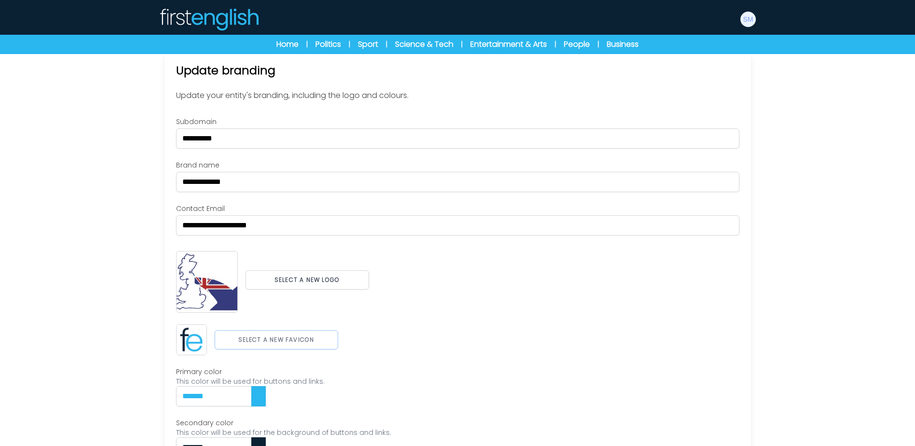
click at [312, 335] on button "Select a new favicon" at bounding box center [277, 339] width 124 height 19
click at [503, 304] on div "Select a new logo" at bounding box center [457, 280] width 563 height 66
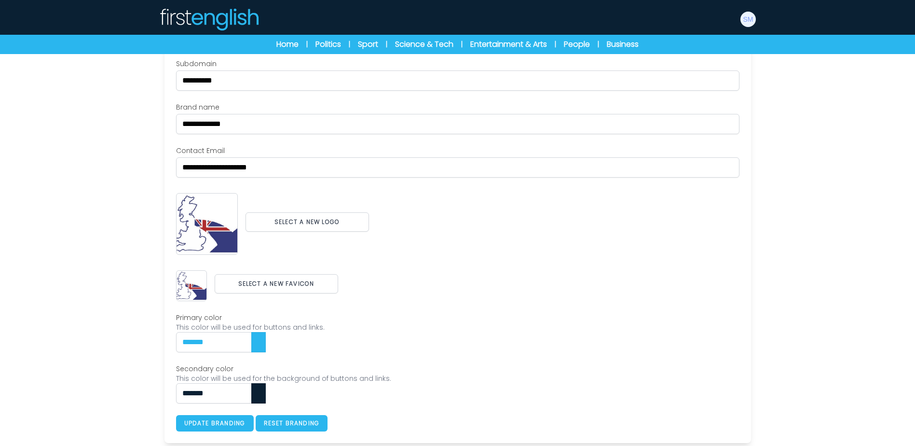
scroll to position [107, 0]
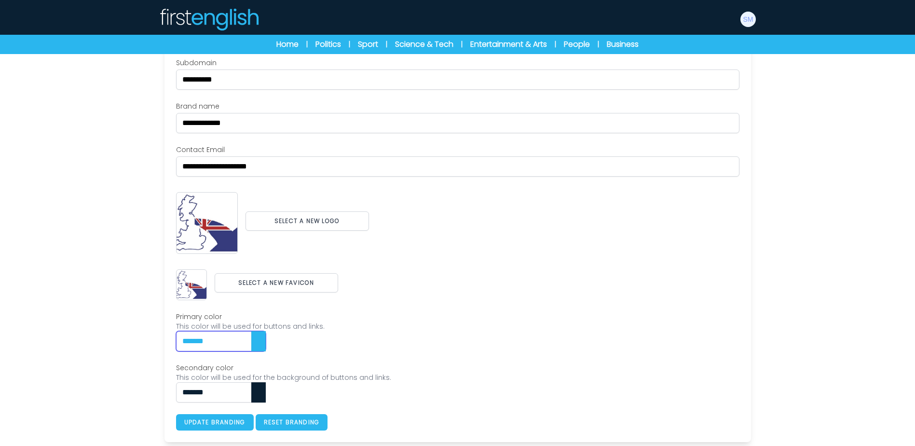
drag, startPoint x: 243, startPoint y: 344, endPoint x: 81, endPoint y: 336, distance: 162.3
click at [81, 336] on div "Users My students Profile" at bounding box center [457, 196] width 915 height 499
paste input "text"
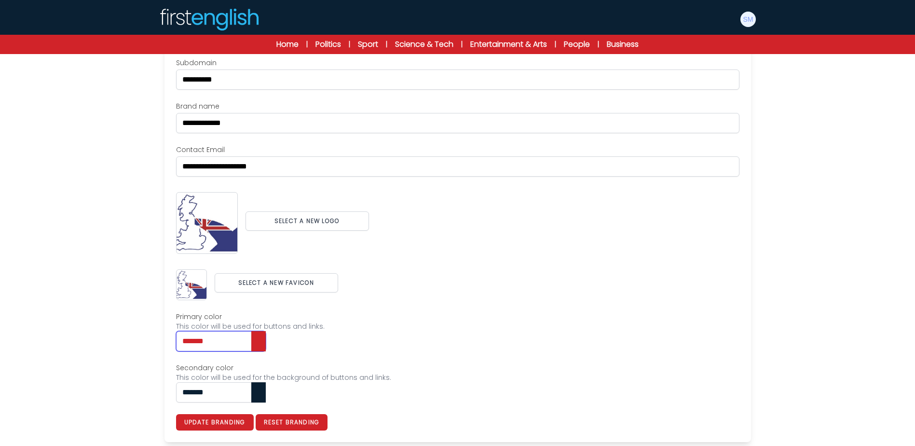
type input "*******"
click at [107, 385] on div "Users My students Profile" at bounding box center [457, 196] width 915 height 499
paste input "text"
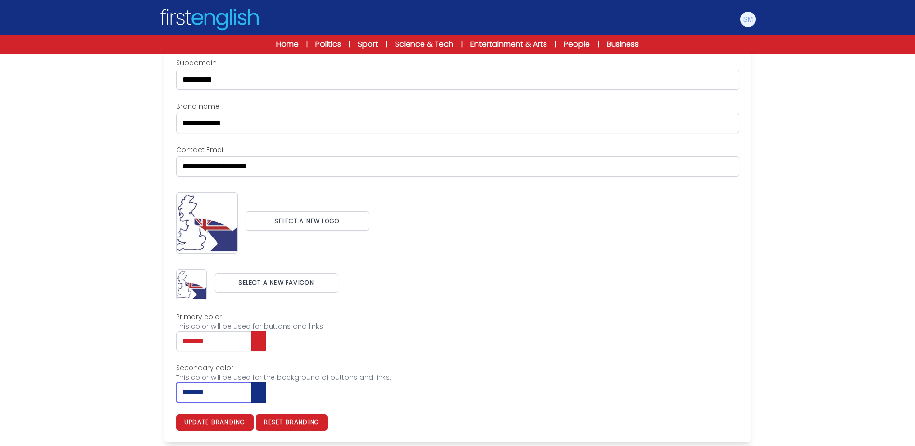
type input "*******"
click at [426, 375] on div "This color will be used for the background of buttons and links." at bounding box center [457, 377] width 563 height 10
click at [238, 420] on button "Update branding" at bounding box center [215, 422] width 78 height 16
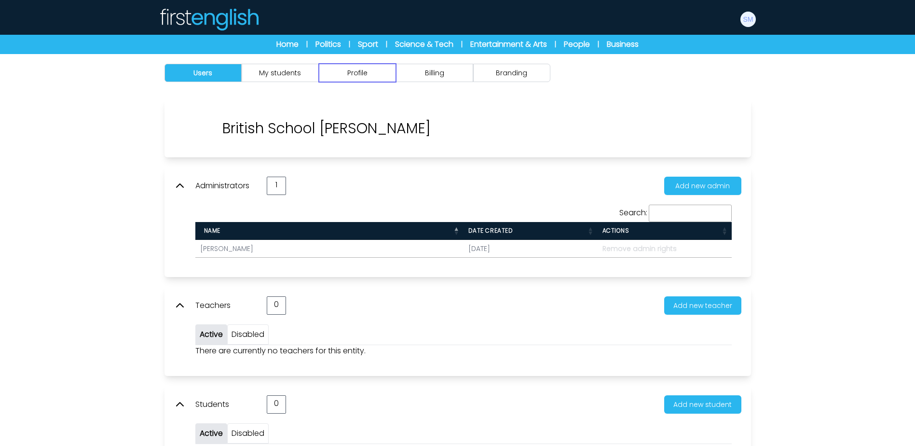
click at [390, 75] on button "Profile" at bounding box center [357, 73] width 77 height 18
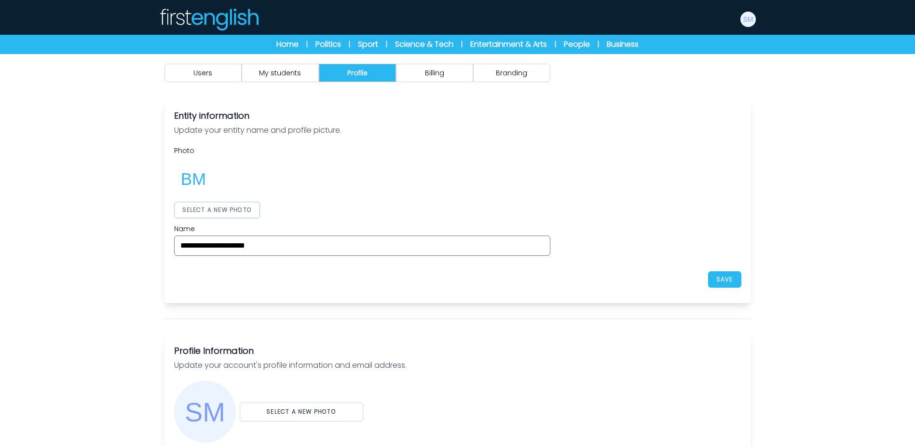
click at [237, 206] on button "SELECT A NEW PHOTO" at bounding box center [217, 210] width 86 height 16
click at [593, 199] on div "**********" at bounding box center [457, 201] width 567 height 110
click at [724, 281] on button "SAVE" at bounding box center [724, 279] width 33 height 16
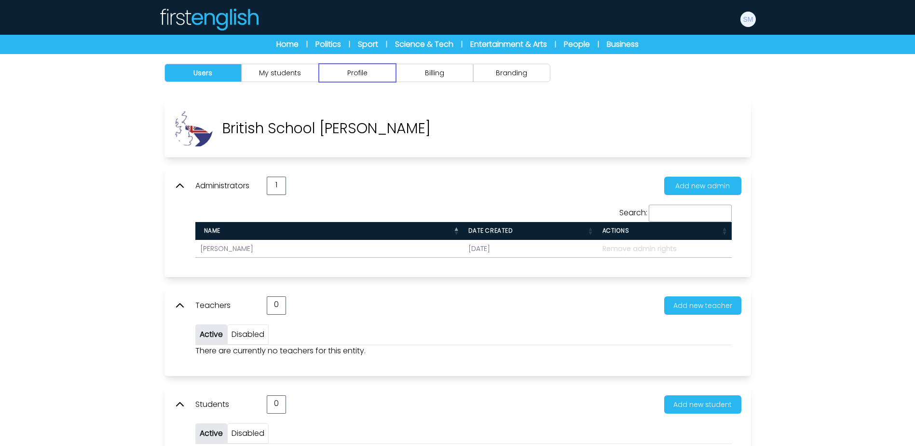
click at [380, 67] on button "Profile" at bounding box center [357, 73] width 77 height 18
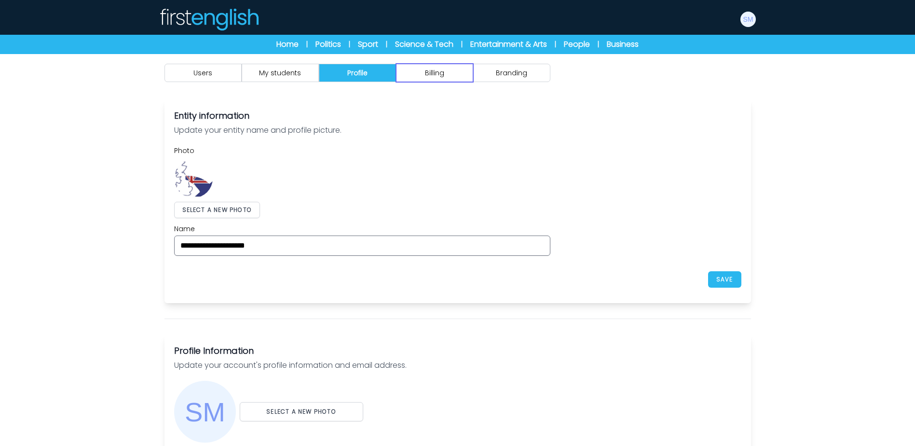
click at [430, 68] on button "Billing" at bounding box center [434, 73] width 77 height 18
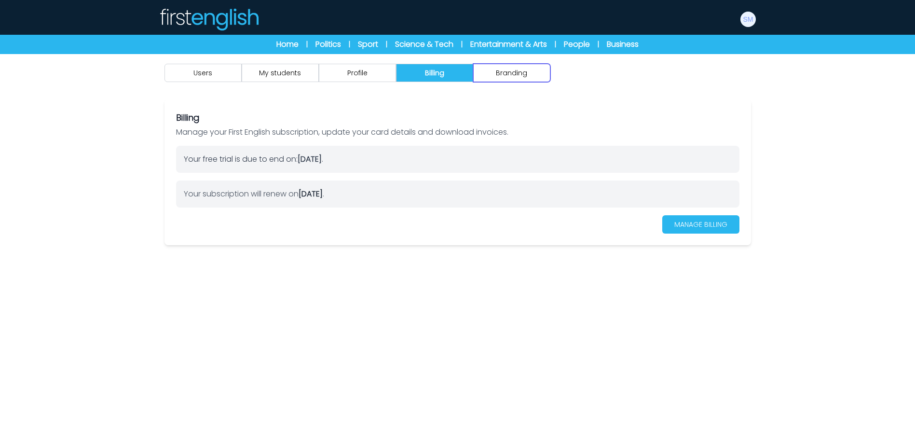
click at [530, 68] on button "Branding" at bounding box center [511, 73] width 77 height 18
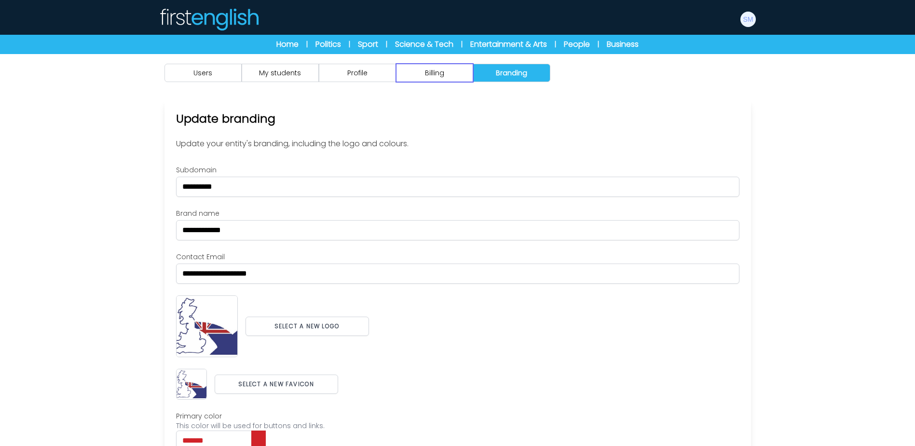
click at [419, 69] on button "Billing" at bounding box center [434, 73] width 77 height 18
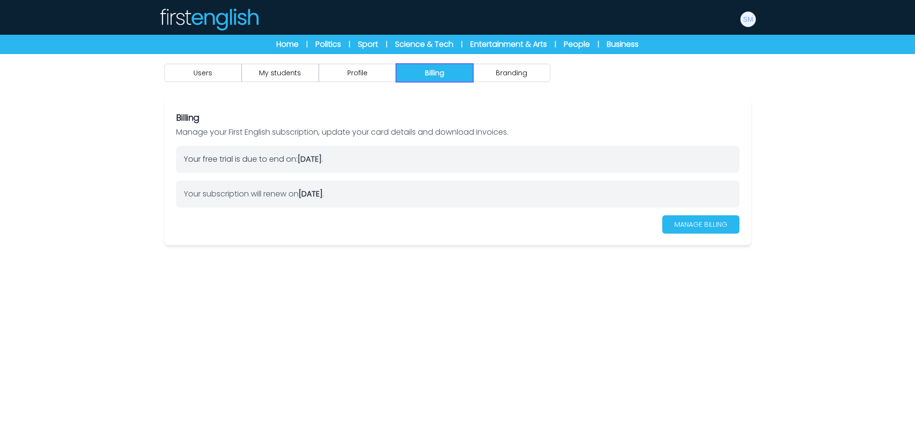
click at [396, 69] on button "Billing" at bounding box center [434, 73] width 77 height 18
click at [392, 70] on button "Profile" at bounding box center [357, 73] width 77 height 18
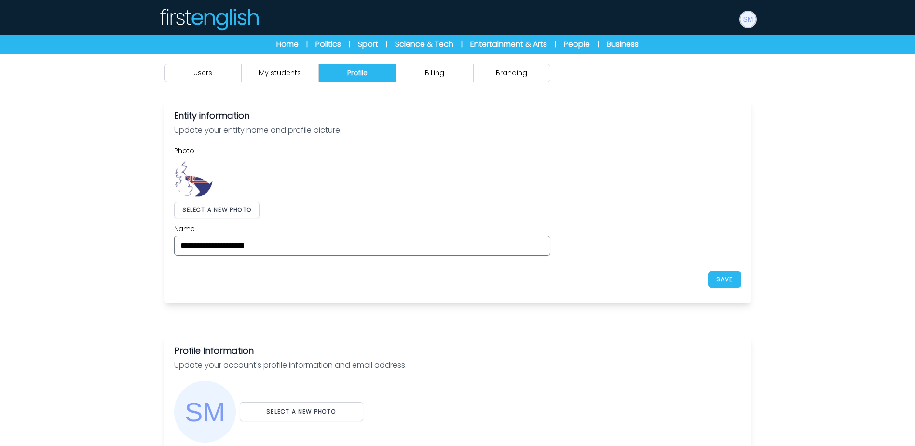
click at [750, 23] on img at bounding box center [748, 19] width 15 height 15
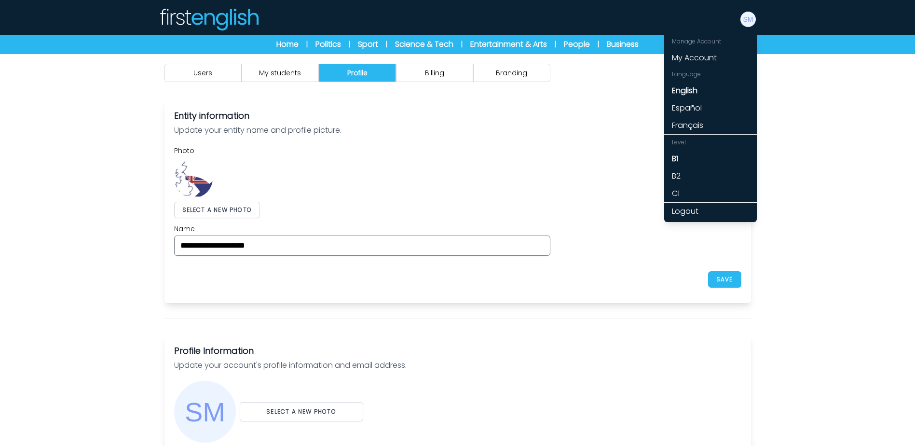
drag, startPoint x: 816, startPoint y: 176, endPoint x: 794, endPoint y: 132, distance: 49.2
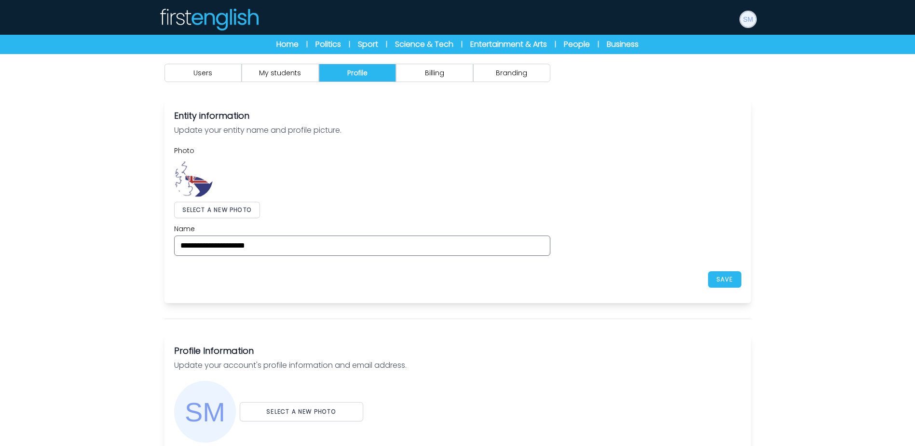
click at [749, 16] on img at bounding box center [748, 19] width 15 height 15
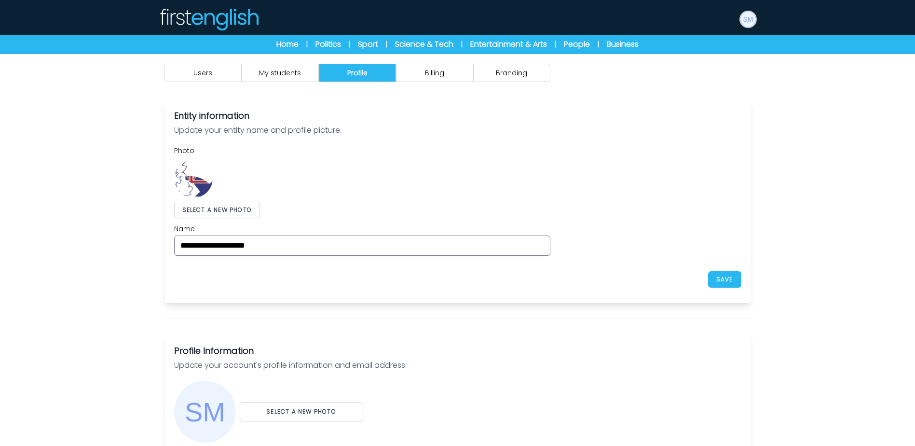
click at [756, 16] on button at bounding box center [748, 19] width 17 height 17
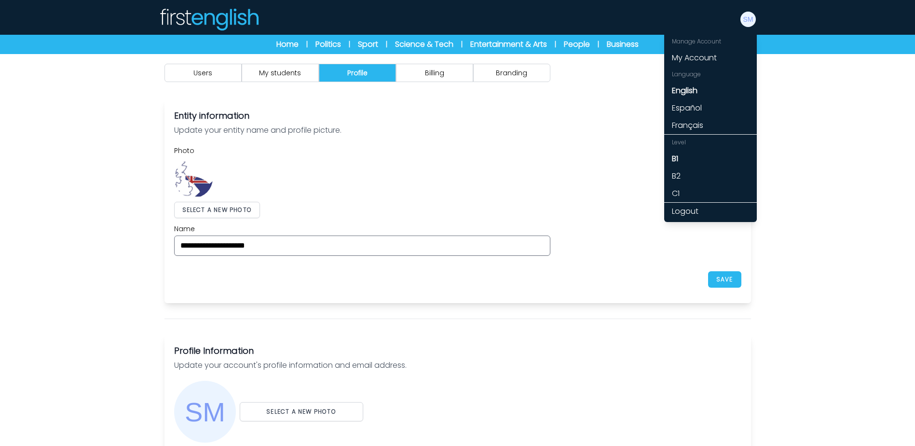
drag, startPoint x: 512, startPoint y: 109, endPoint x: 514, endPoint y: 91, distance: 18.5
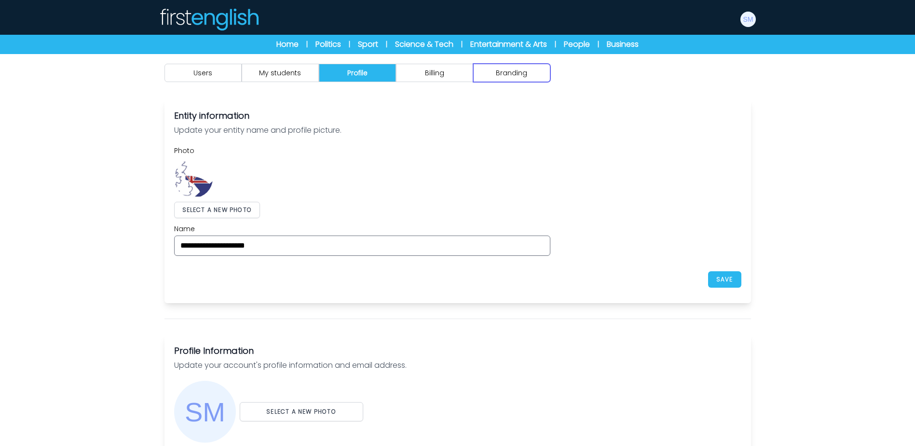
click at [531, 77] on button "Branding" at bounding box center [511, 73] width 77 height 18
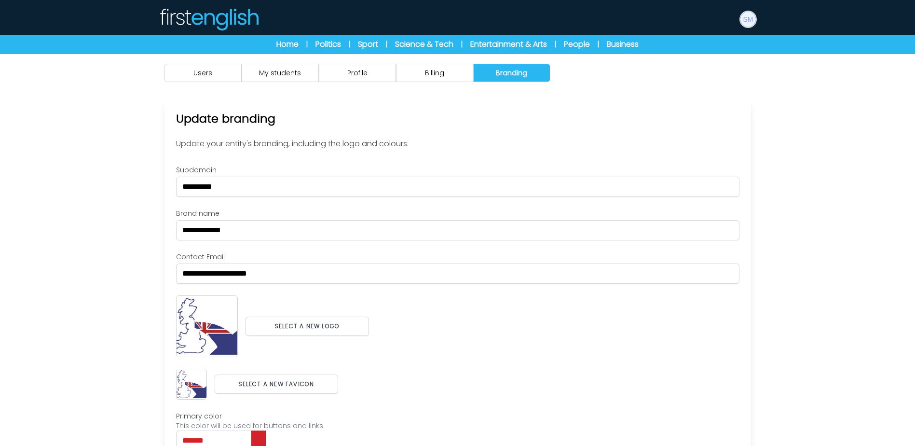
click at [750, 27] on button at bounding box center [748, 19] width 17 height 17
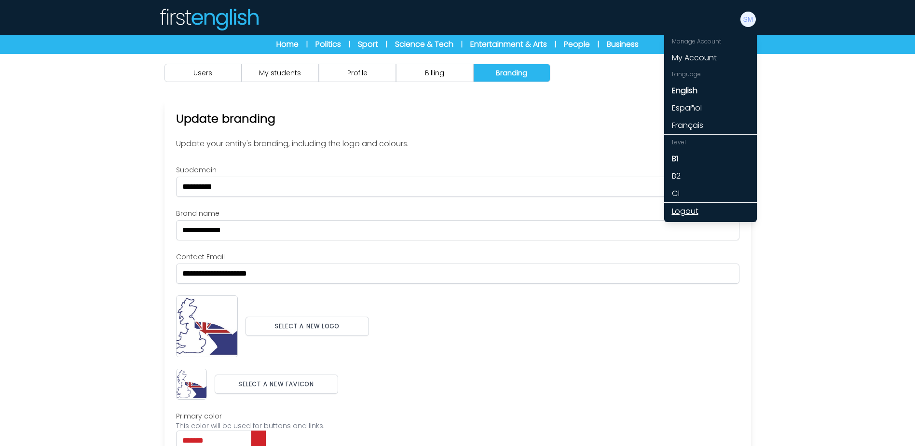
click at [681, 210] on link "Logout" at bounding box center [710, 211] width 93 height 17
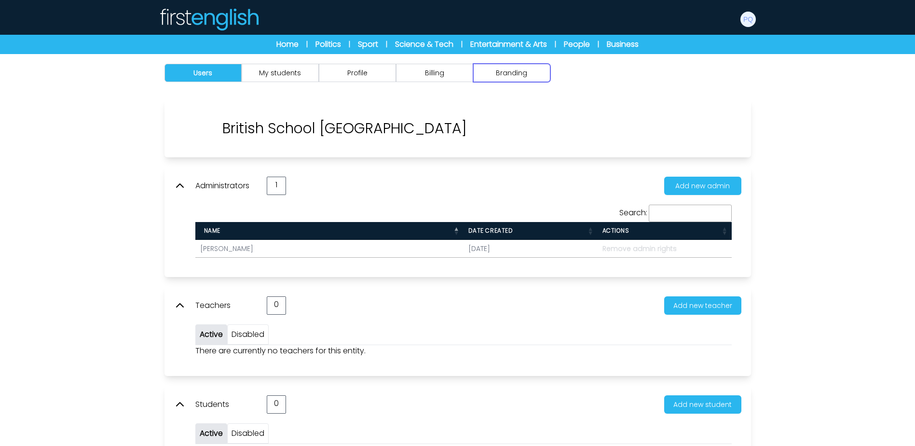
click at [520, 76] on button "Branding" at bounding box center [511, 73] width 77 height 18
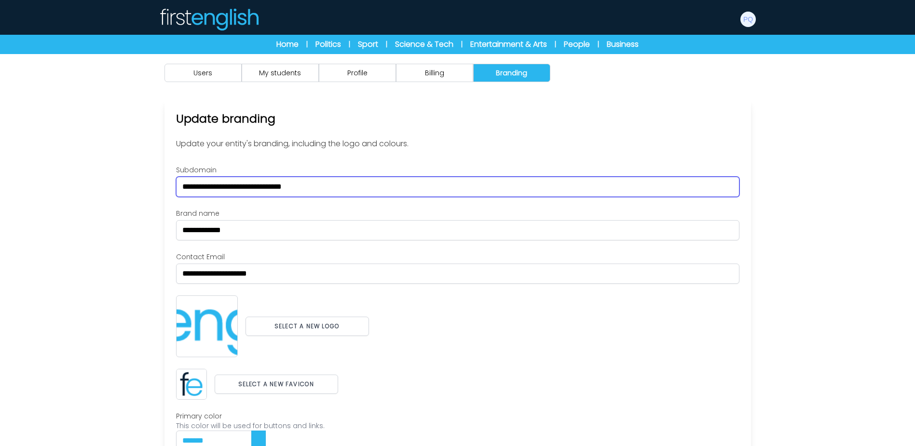
drag, startPoint x: 384, startPoint y: 179, endPoint x: -2, endPoint y: 186, distance: 385.5
click at [0, 186] on html "Manage Account My Account Language English Español Français B1 B2 C1 Logout B1" at bounding box center [457, 272] width 915 height 545
paste input "text"
type input "*********"
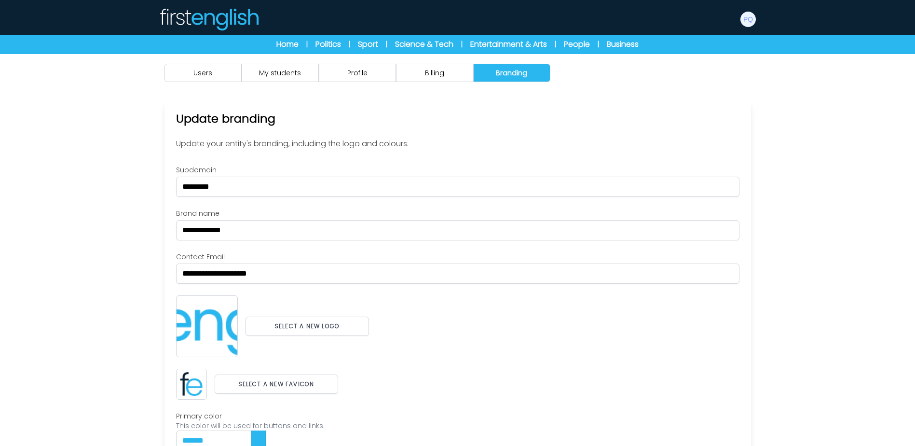
click at [0, 185] on html "Manage Account My Account Language English Español Français B1 B2 C1 Logout B1" at bounding box center [457, 272] width 915 height 545
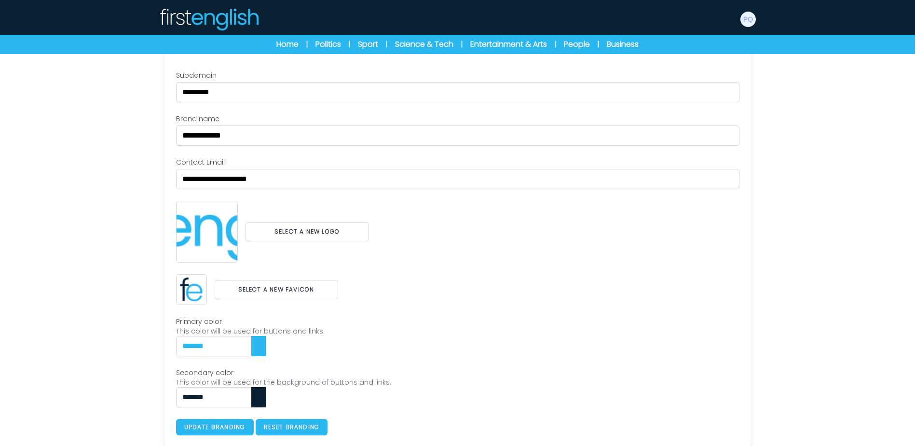
scroll to position [96, 0]
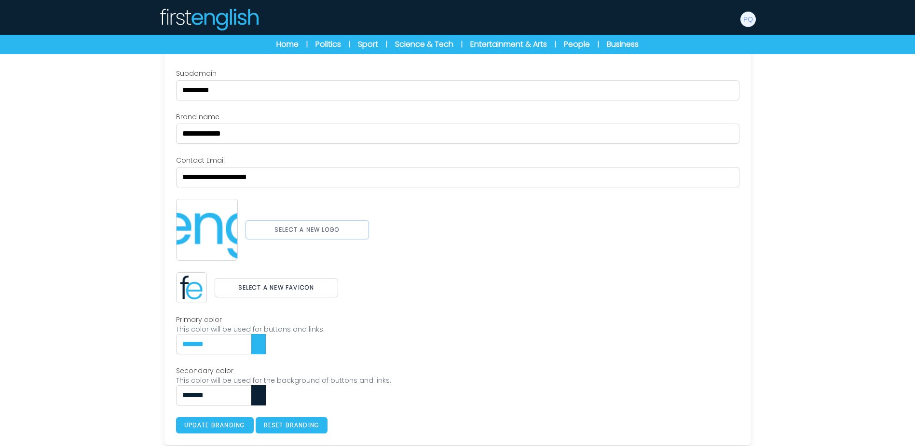
click at [294, 231] on button "Select a new logo" at bounding box center [308, 229] width 124 height 19
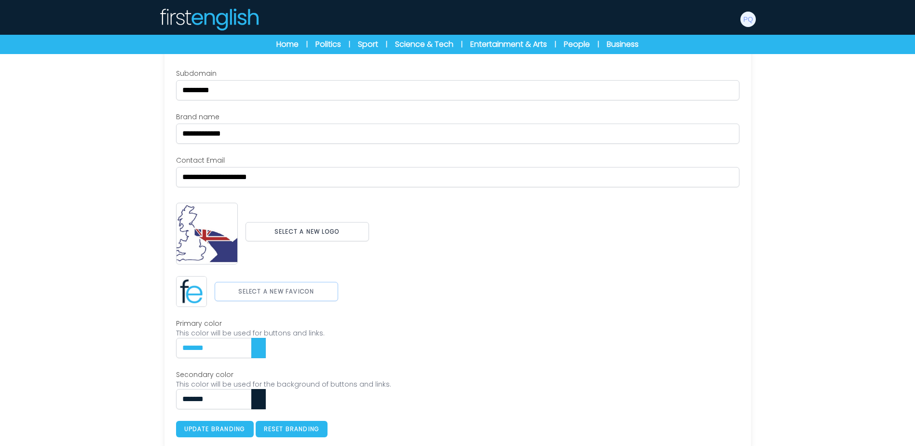
click at [300, 292] on button "Select a new favicon" at bounding box center [277, 291] width 124 height 19
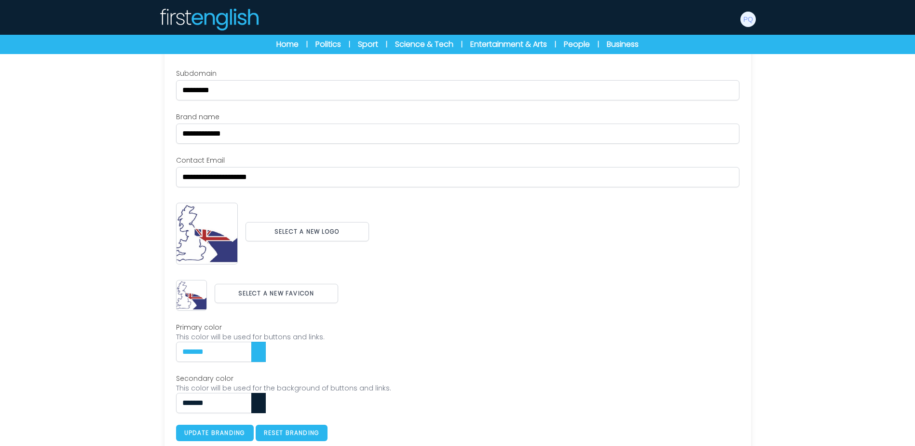
click at [425, 270] on div "**********" at bounding box center [457, 255] width 563 height 372
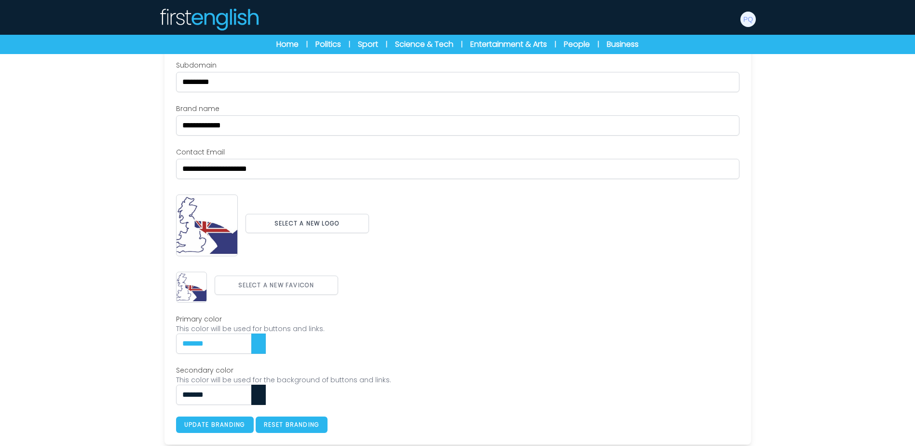
scroll to position [107, 0]
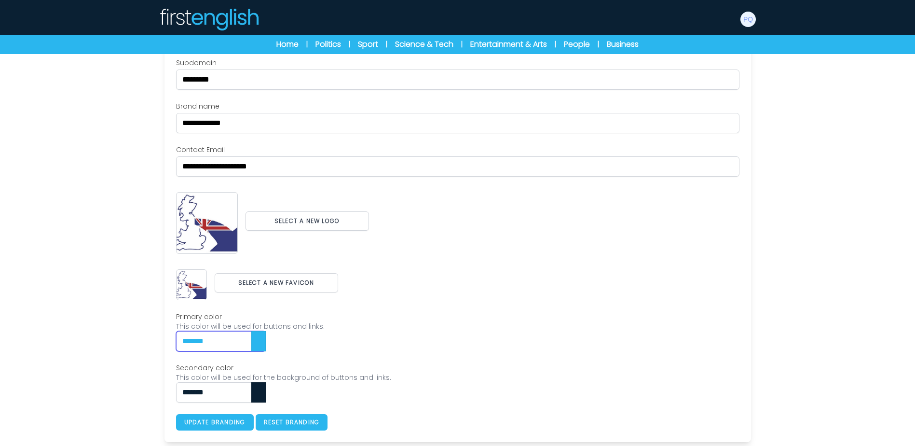
drag, startPoint x: 246, startPoint y: 344, endPoint x: 111, endPoint y: 346, distance: 134.6
click at [111, 346] on div "Users My students Profile" at bounding box center [457, 196] width 915 height 499
paste input "text"
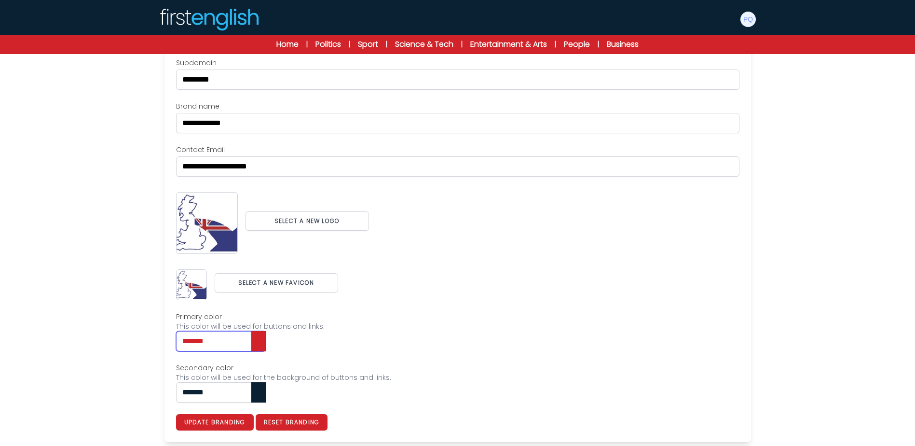
type input "*******"
drag, startPoint x: 230, startPoint y: 392, endPoint x: 124, endPoint y: 386, distance: 105.8
click at [124, 386] on div "Users My students Profile" at bounding box center [457, 196] width 915 height 499
paste input "text"
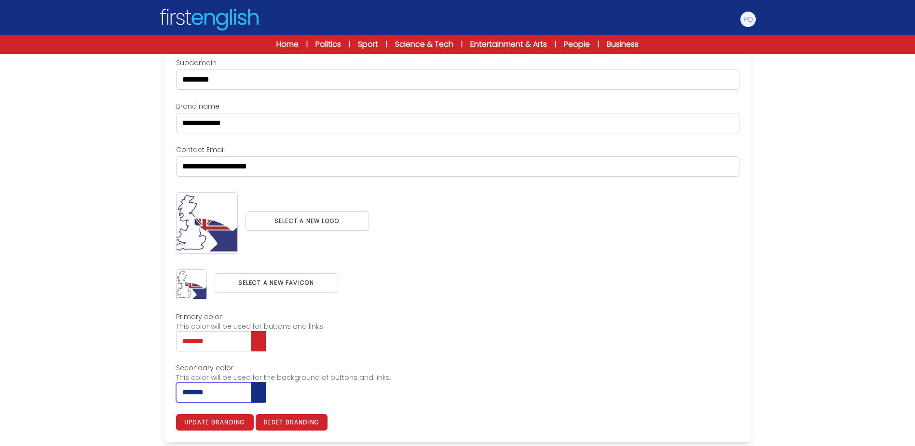
type input "*******"
click at [474, 394] on div "Secondary color This color will be used for the background of buttons and links…" at bounding box center [457, 383] width 563 height 40
click at [246, 421] on button "Update branding" at bounding box center [215, 422] width 78 height 16
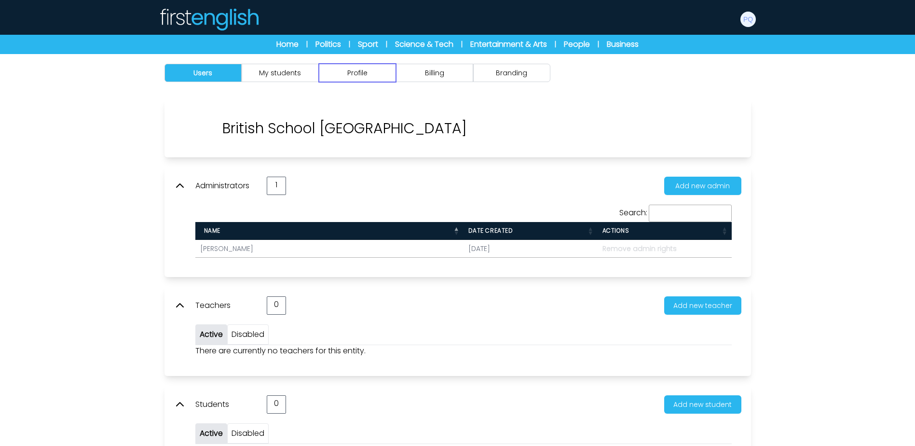
click at [374, 66] on button "Profile" at bounding box center [357, 73] width 77 height 18
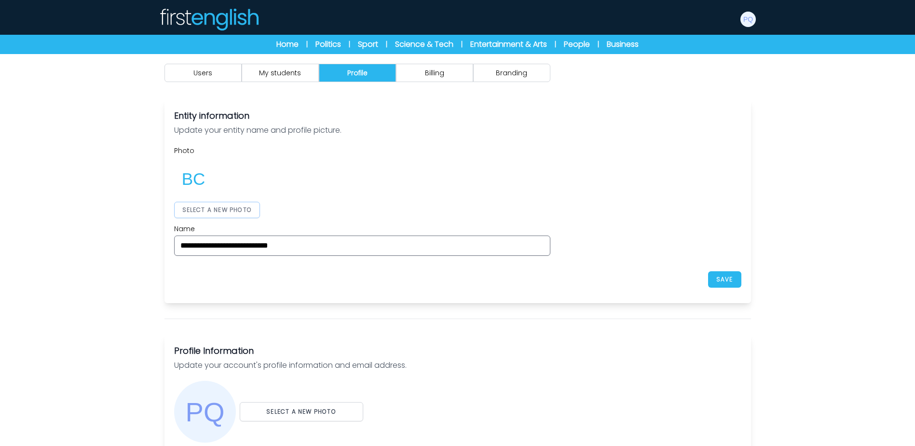
click at [249, 212] on button "SELECT A NEW PHOTO" at bounding box center [217, 210] width 86 height 16
click at [474, 190] on div at bounding box center [362, 178] width 376 height 39
click at [715, 273] on button "SAVE" at bounding box center [724, 279] width 33 height 16
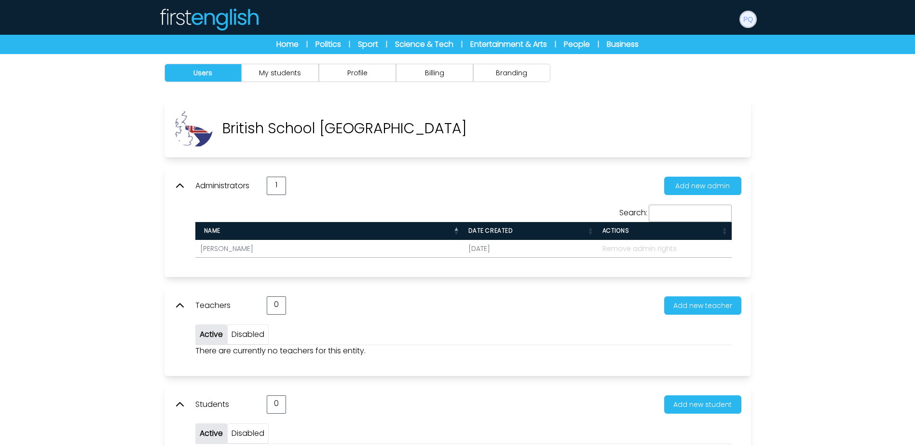
click at [752, 21] on img at bounding box center [748, 19] width 15 height 15
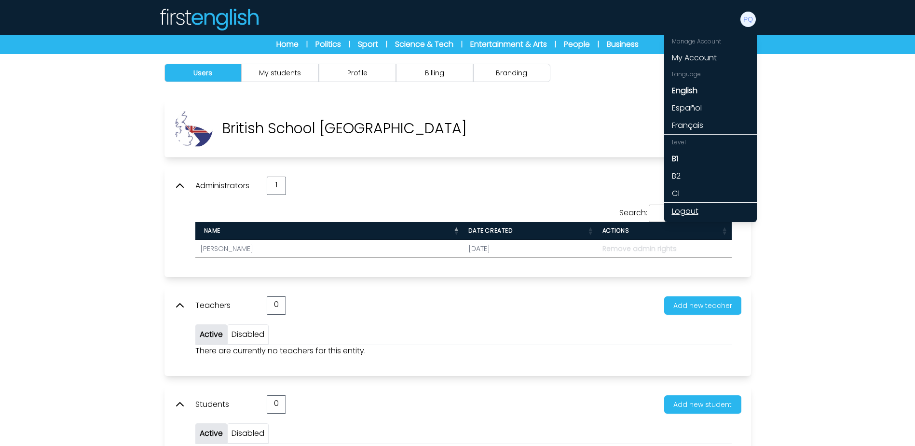
click at [697, 207] on link "Logout" at bounding box center [710, 211] width 93 height 17
